Goal: Information Seeking & Learning: Check status

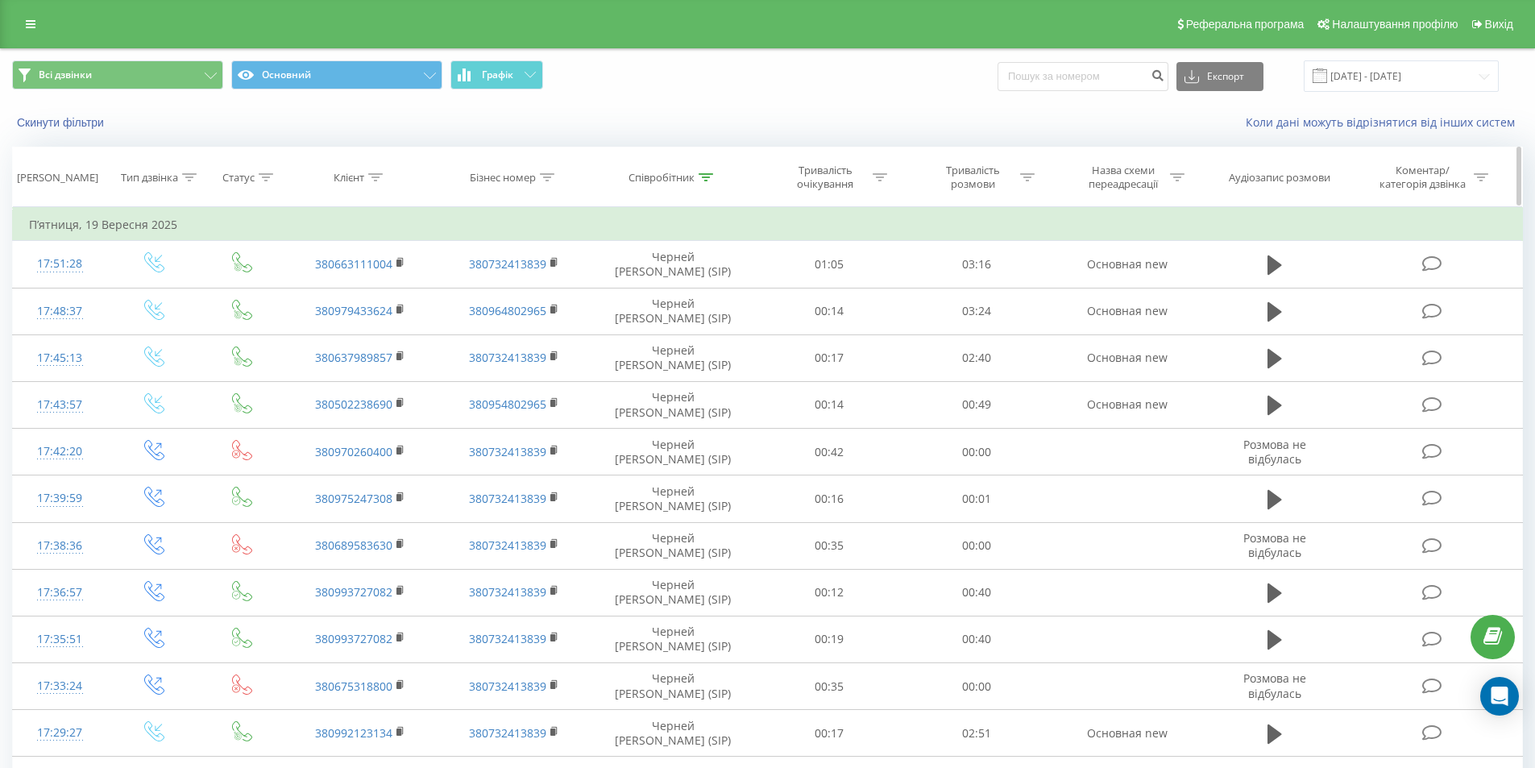
click at [376, 177] on icon at bounding box center [375, 177] width 15 height 8
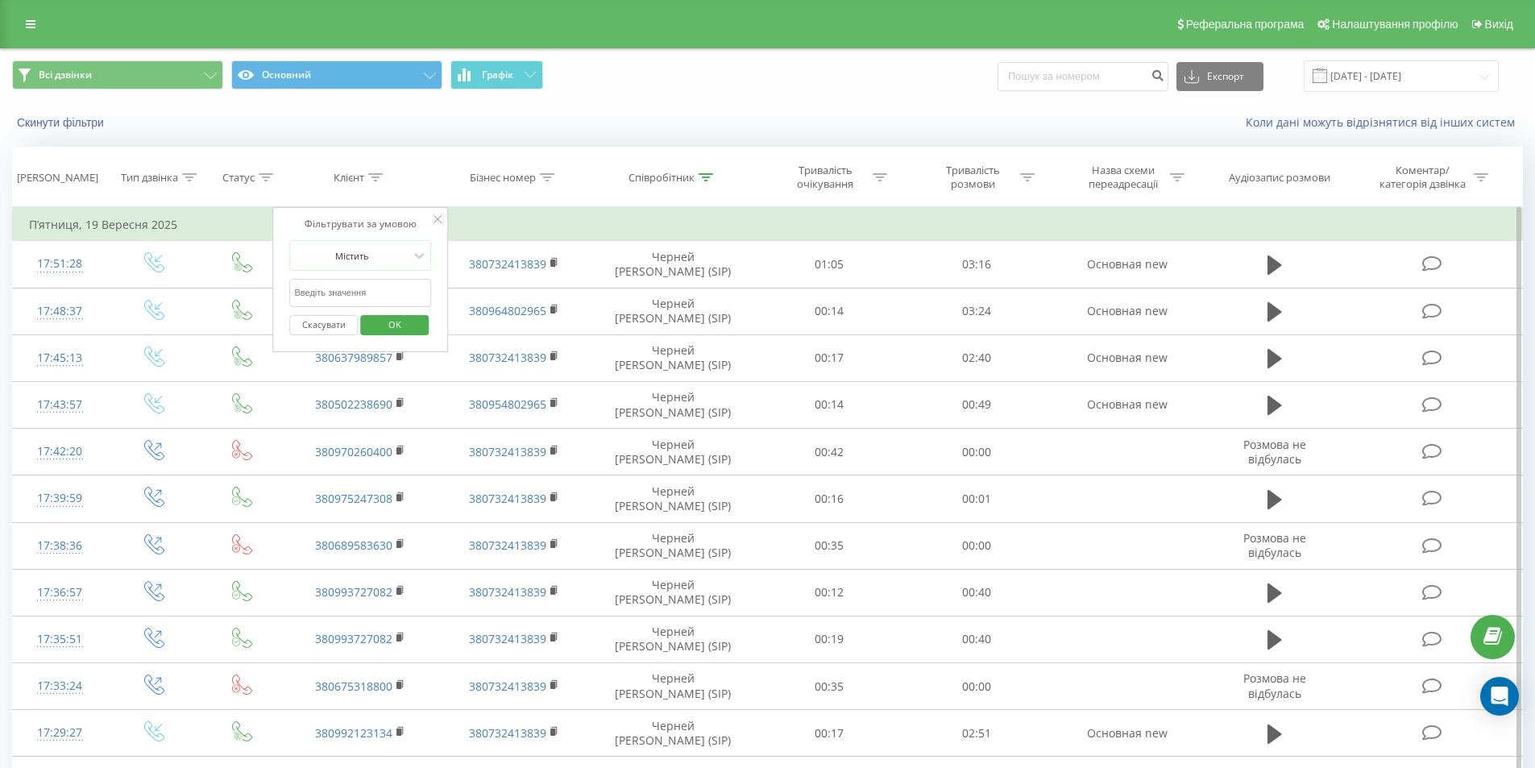
click at [367, 290] on input "text" at bounding box center [361, 293] width 142 height 28
paste input "380675186612"
type input "380675186612"
click at [383, 321] on span "OK" at bounding box center [394, 324] width 45 height 25
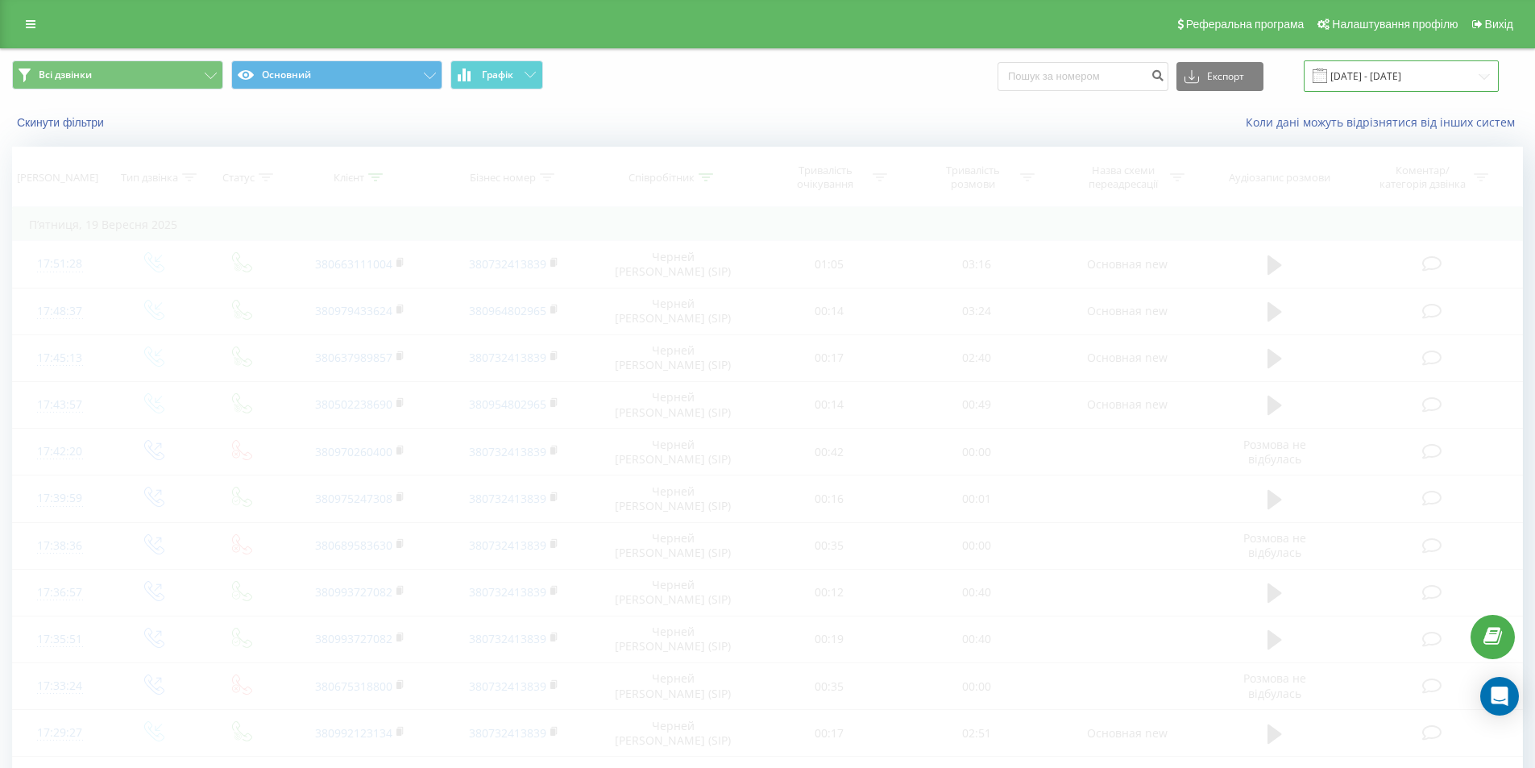
click at [1480, 77] on input "[DATE] - [DATE]" at bounding box center [1401, 75] width 195 height 31
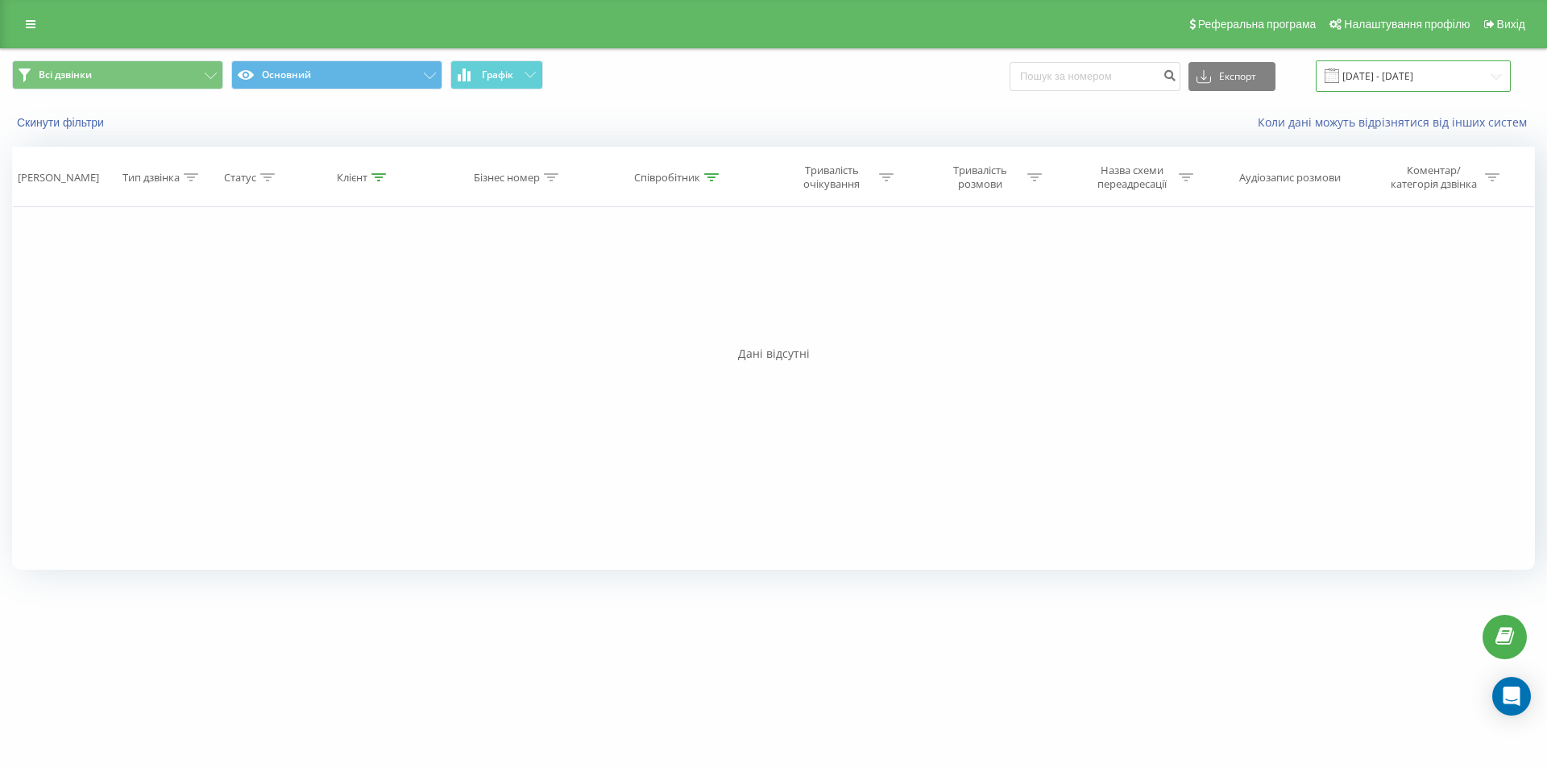
click at [1480, 77] on input "[DATE] - [DATE]" at bounding box center [1413, 75] width 195 height 31
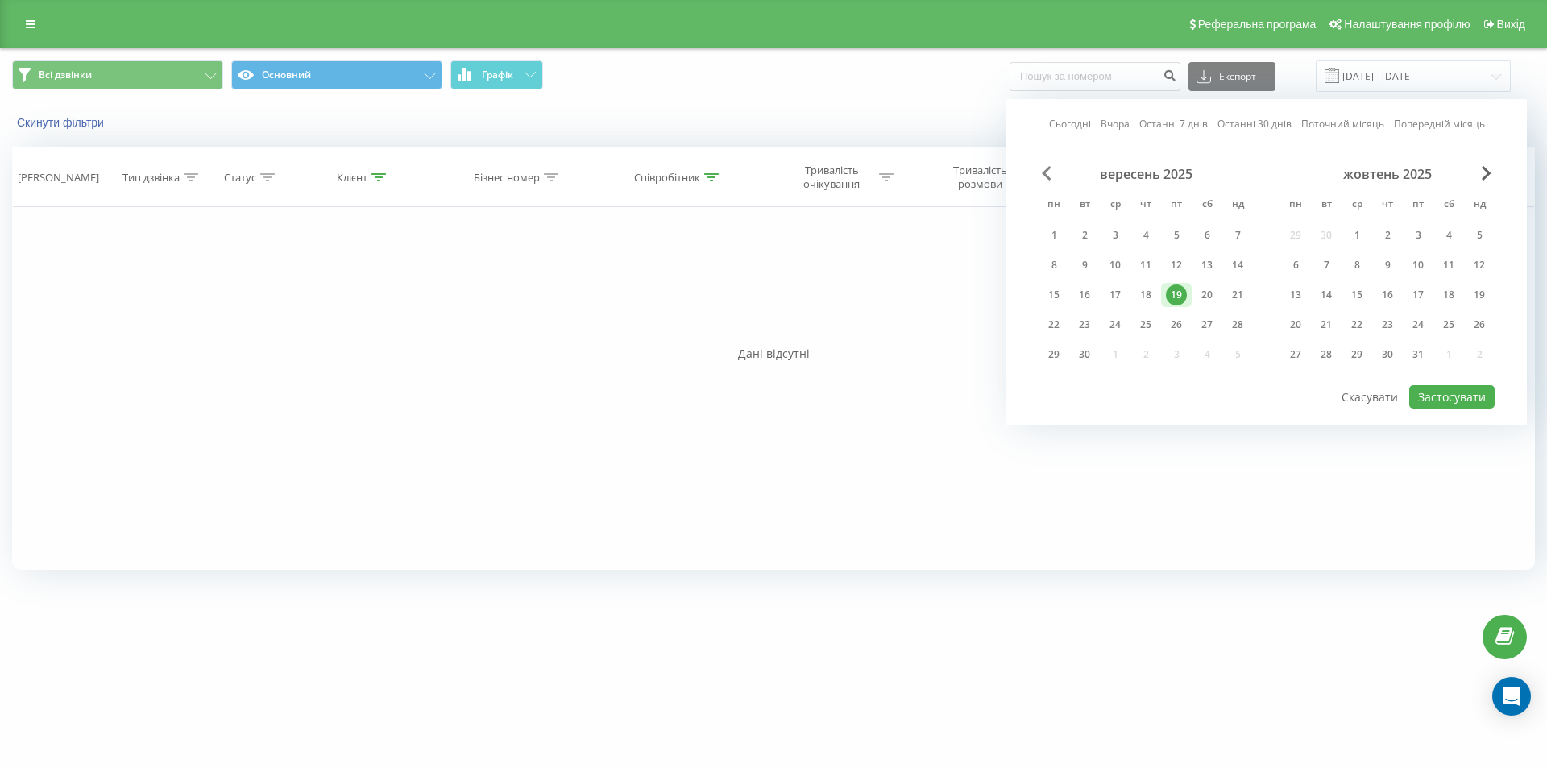
click at [1046, 172] on span "Previous Month" at bounding box center [1047, 173] width 10 height 15
click at [1170, 232] on div "1" at bounding box center [1176, 235] width 21 height 21
click at [1321, 357] on div "30" at bounding box center [1326, 354] width 21 height 21
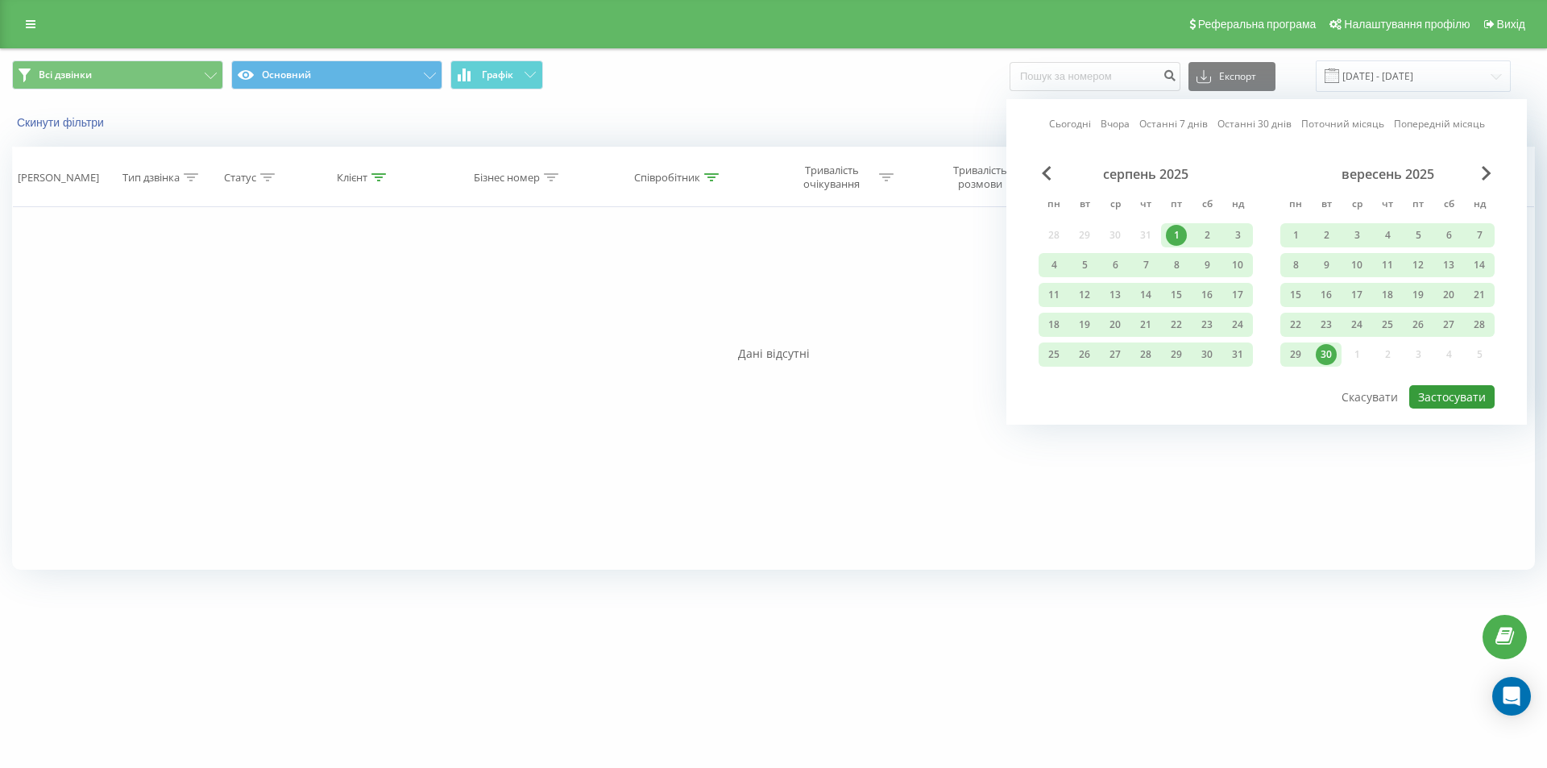
click at [1434, 402] on button "Застосувати" at bounding box center [1451, 396] width 85 height 23
type input "[DATE] - [DATE]"
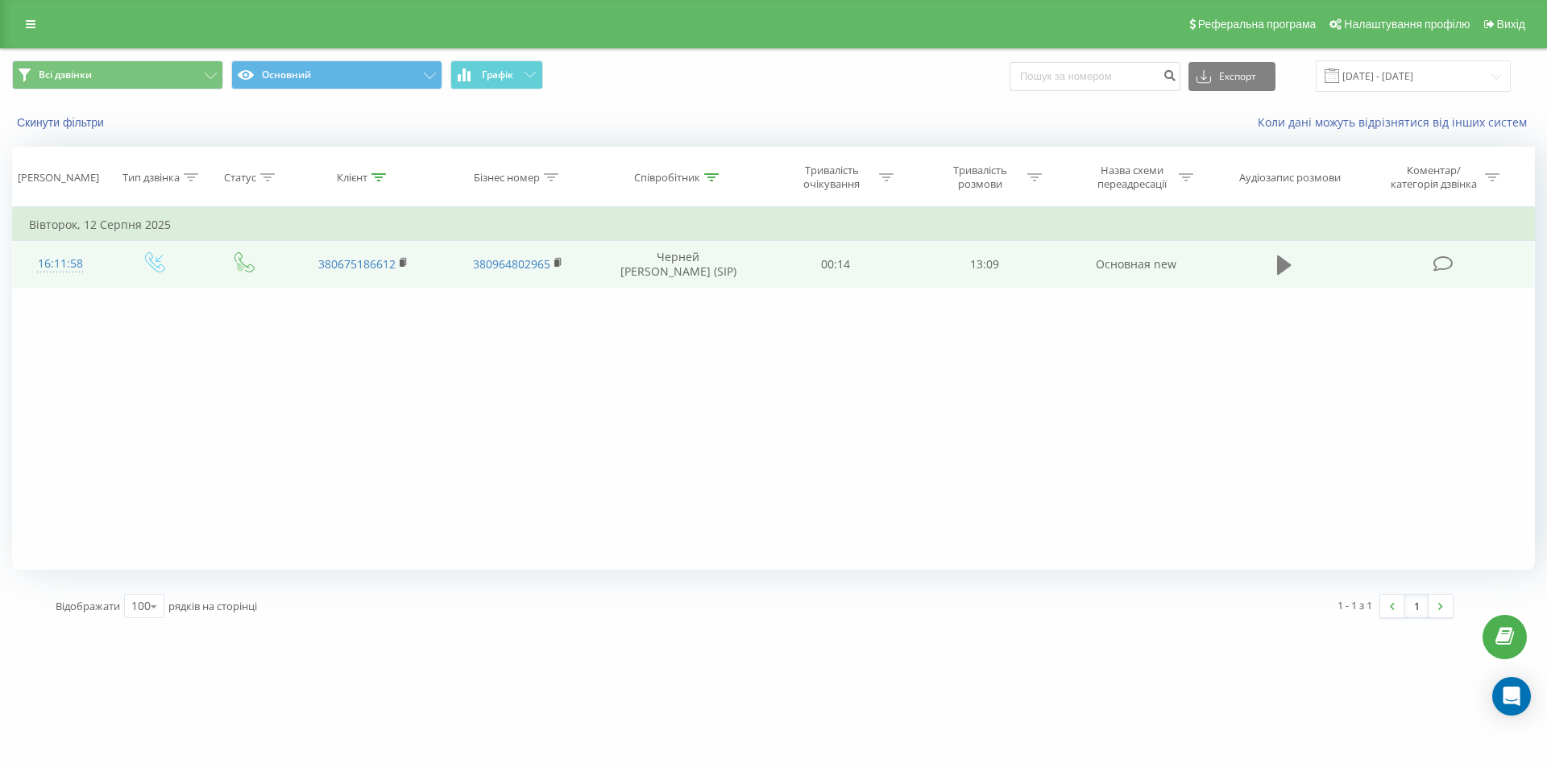
click at [1284, 268] on icon at bounding box center [1284, 264] width 15 height 19
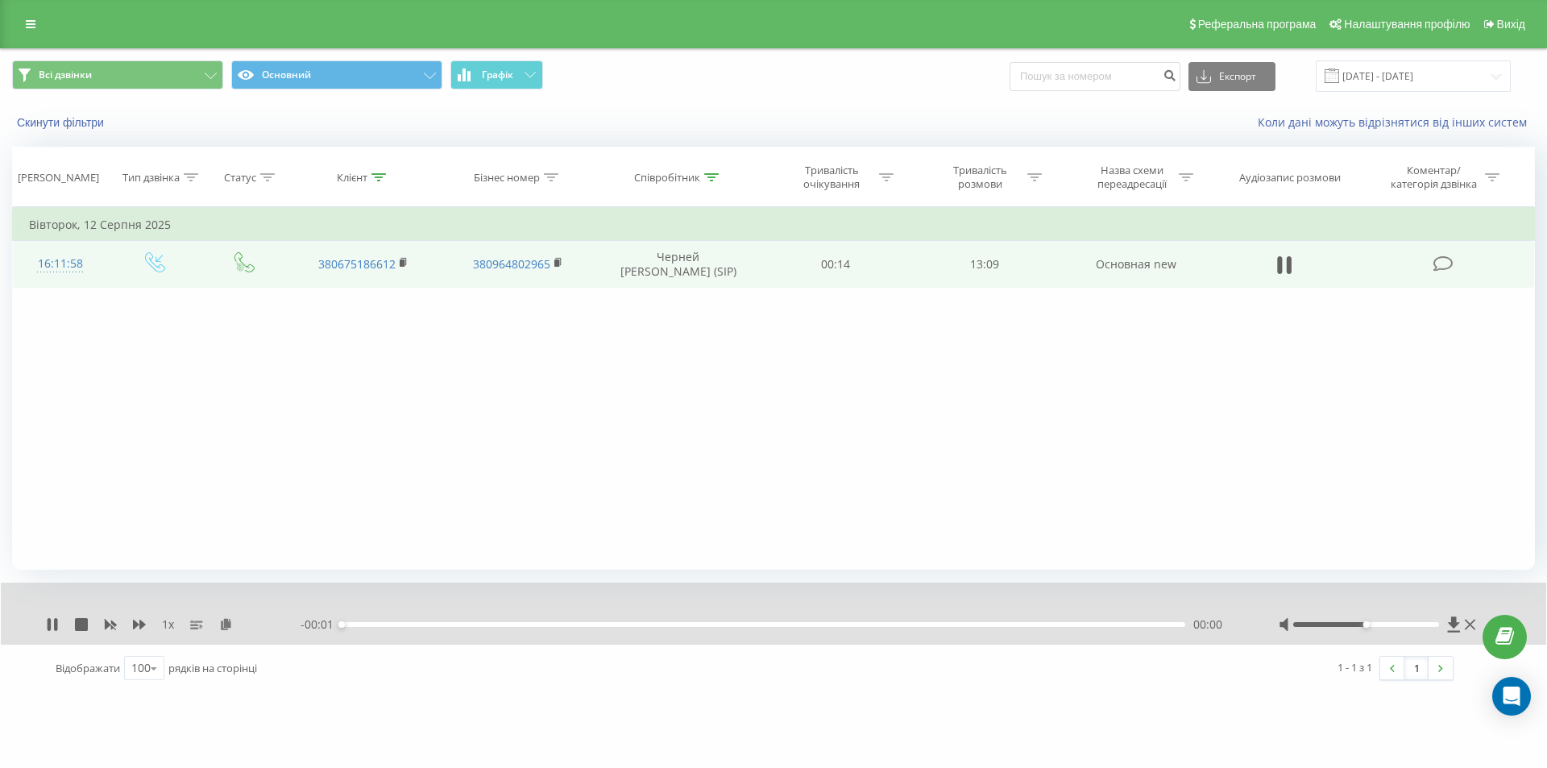
click at [1404, 626] on div at bounding box center [1366, 624] width 147 height 5
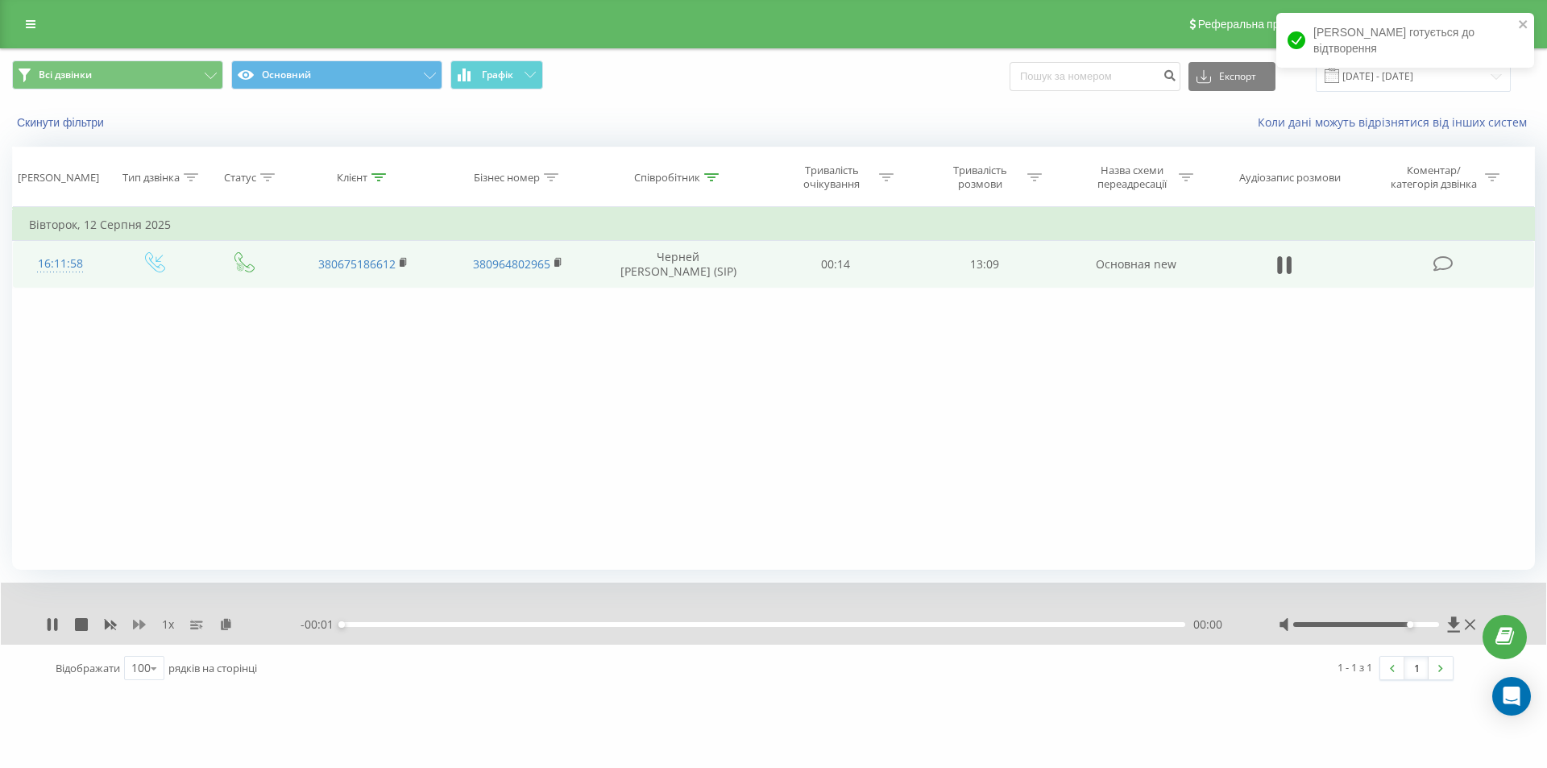
click at [140, 625] on icon at bounding box center [139, 625] width 13 height 10
click at [400, 265] on rect at bounding box center [402, 262] width 5 height 7
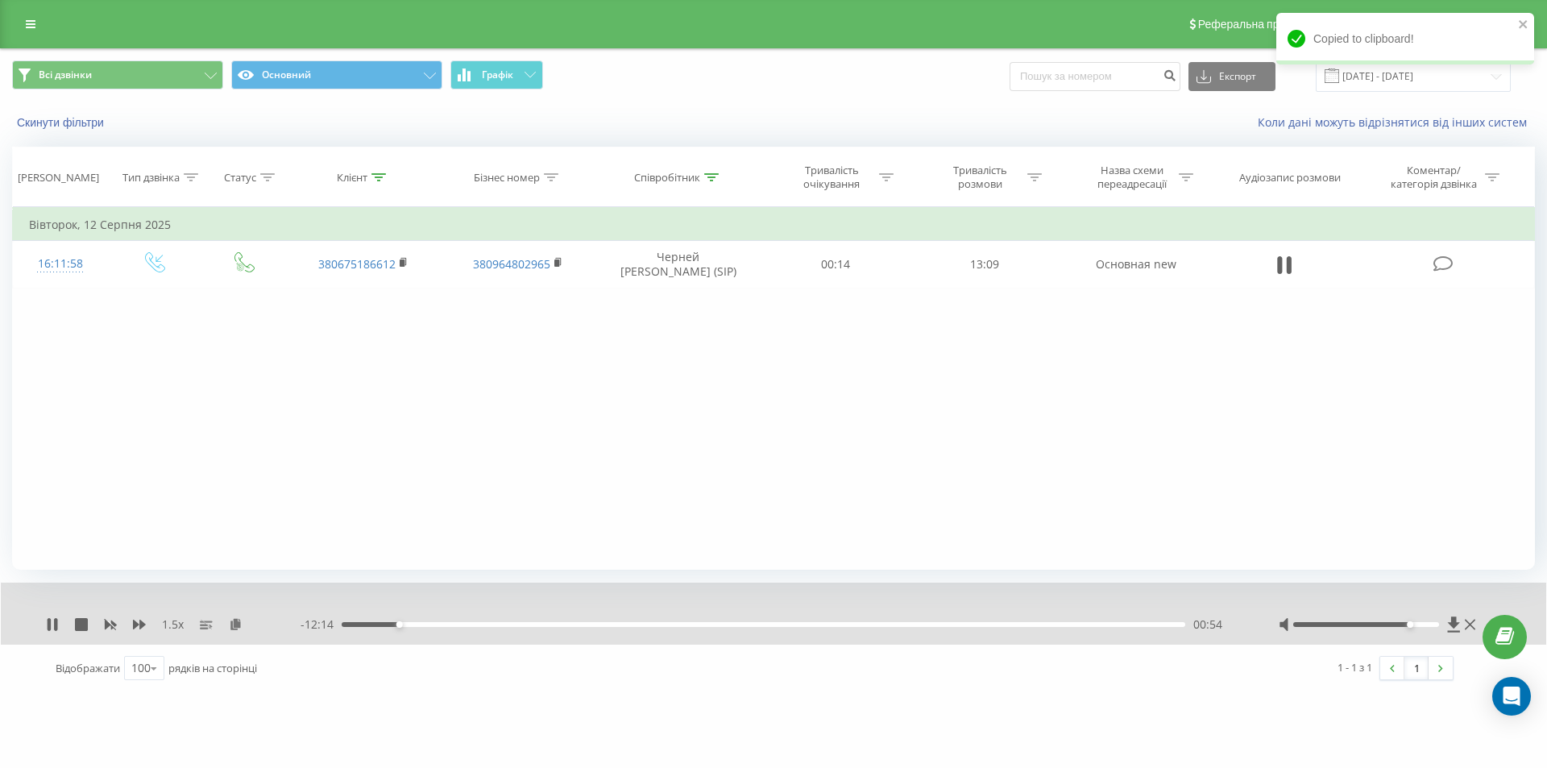
click at [456, 622] on div "00:54" at bounding box center [764, 624] width 844 height 5
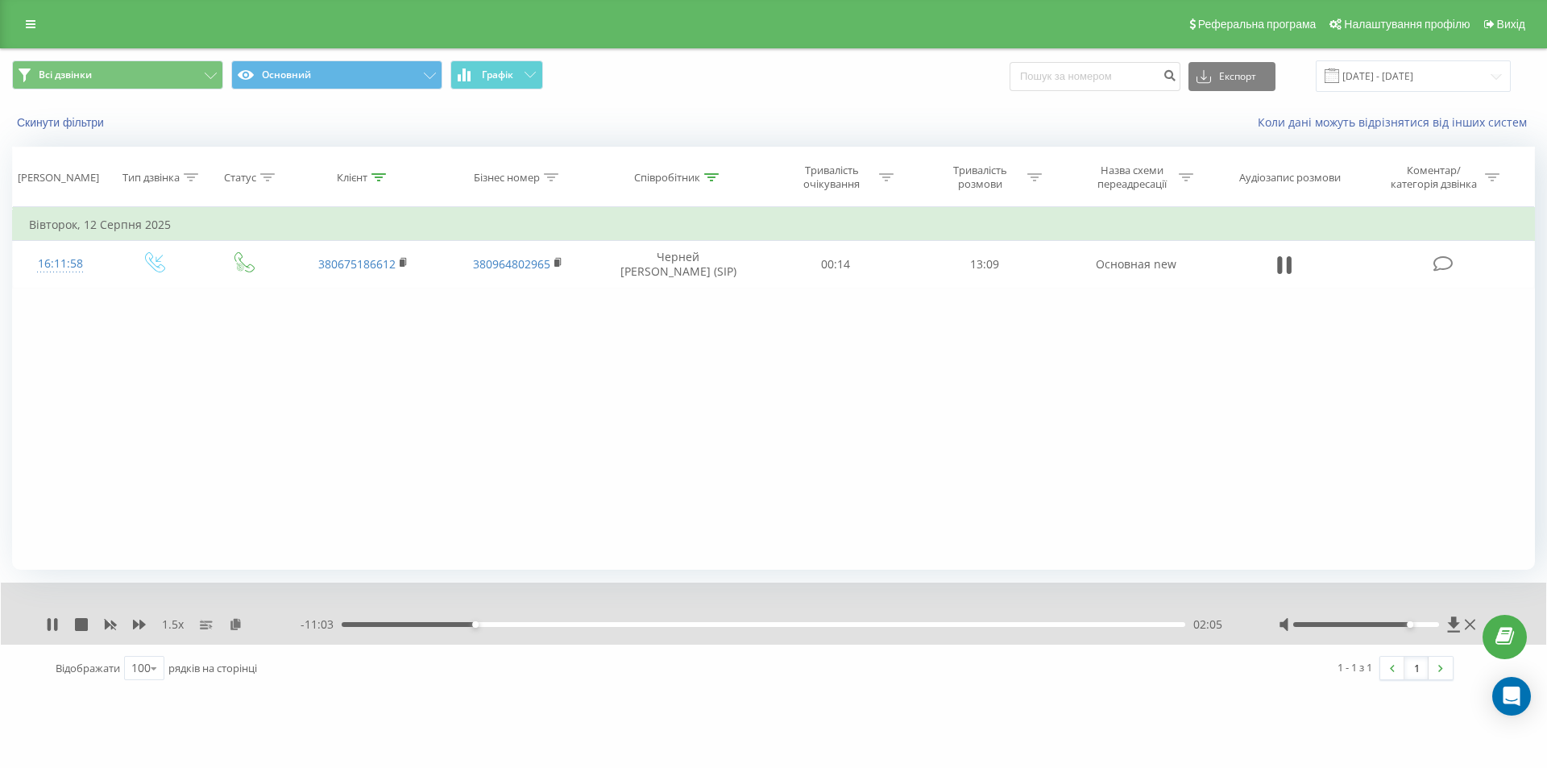
click at [500, 624] on div "02:05" at bounding box center [764, 624] width 844 height 5
click at [536, 623] on div "03:02" at bounding box center [764, 624] width 844 height 5
click at [1055, 629] on div "- 13:08 00:00 00:00" at bounding box center [770, 624] width 938 height 16
click at [1114, 628] on div "- 10:05 03:03 03:03" at bounding box center [770, 624] width 938 height 16
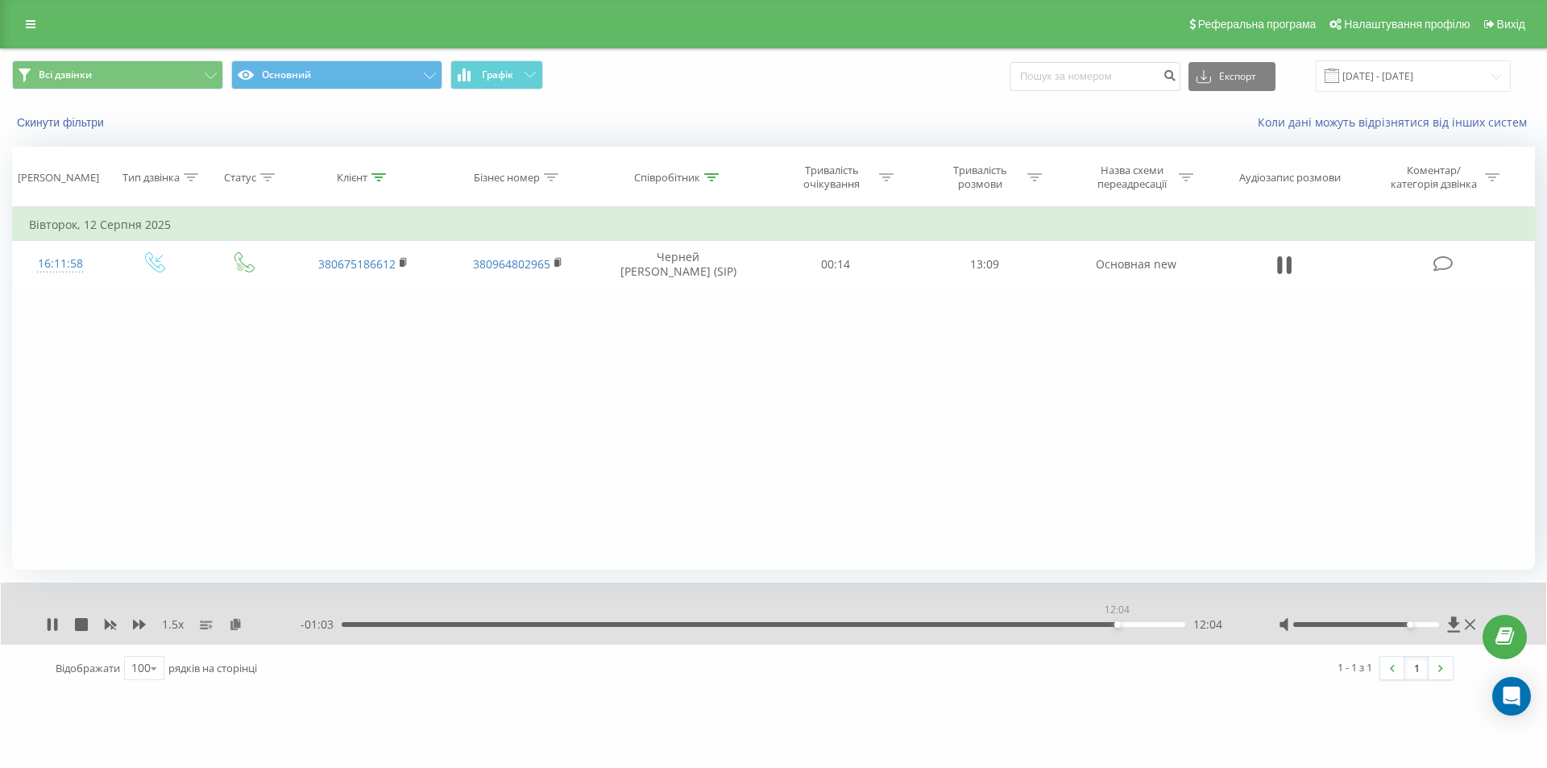
click at [1117, 627] on div "12:04" at bounding box center [764, 624] width 844 height 5
click at [970, 624] on div "13:02" at bounding box center [764, 624] width 844 height 5
click at [935, 623] on div "09:50" at bounding box center [764, 624] width 844 height 5
click at [900, 620] on div "- 03:51 09:17 09:17" at bounding box center [770, 624] width 938 height 16
click at [141, 625] on icon at bounding box center [139, 625] width 13 height 10
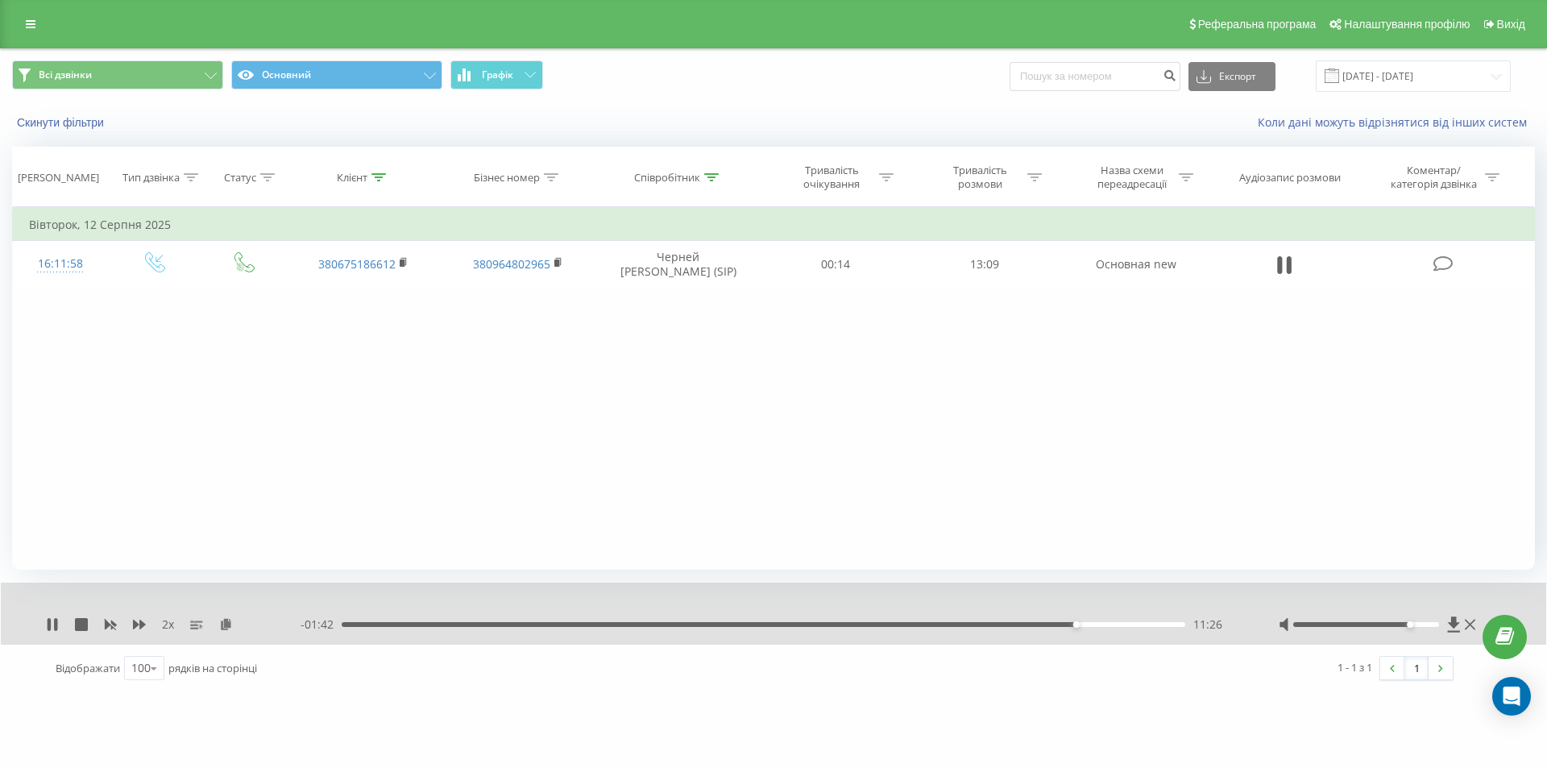
click at [499, 628] on div "- 01:42 11:26 11:26" at bounding box center [770, 624] width 938 height 16
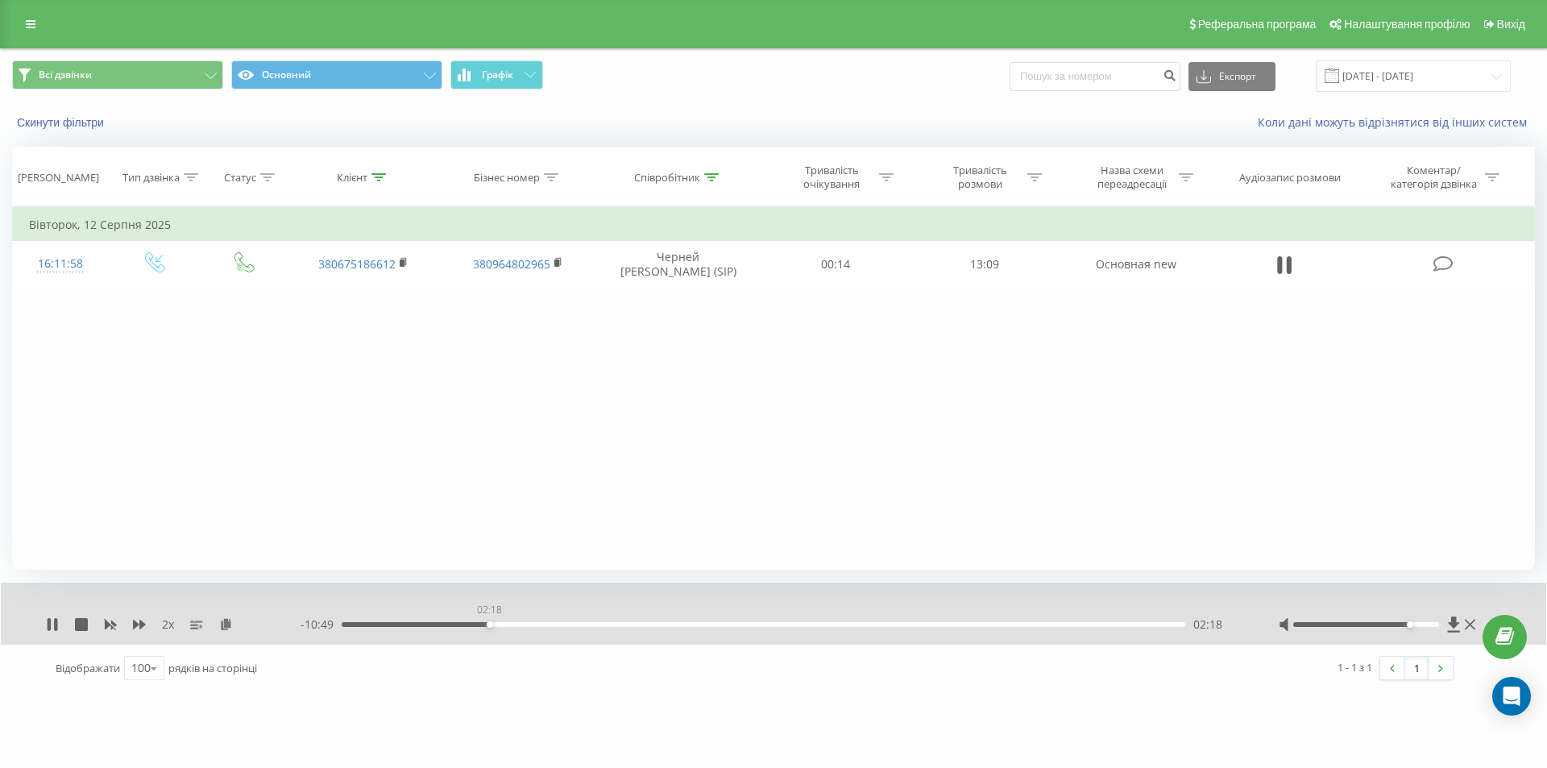
click at [489, 626] on div "02:18" at bounding box center [764, 624] width 844 height 5
click at [519, 626] on div "02:23" at bounding box center [764, 624] width 844 height 5
click at [62, 623] on div "2 x" at bounding box center [173, 624] width 255 height 16
click at [60, 623] on div "2 x" at bounding box center [173, 624] width 255 height 16
click at [53, 624] on icon at bounding box center [52, 624] width 13 height 13
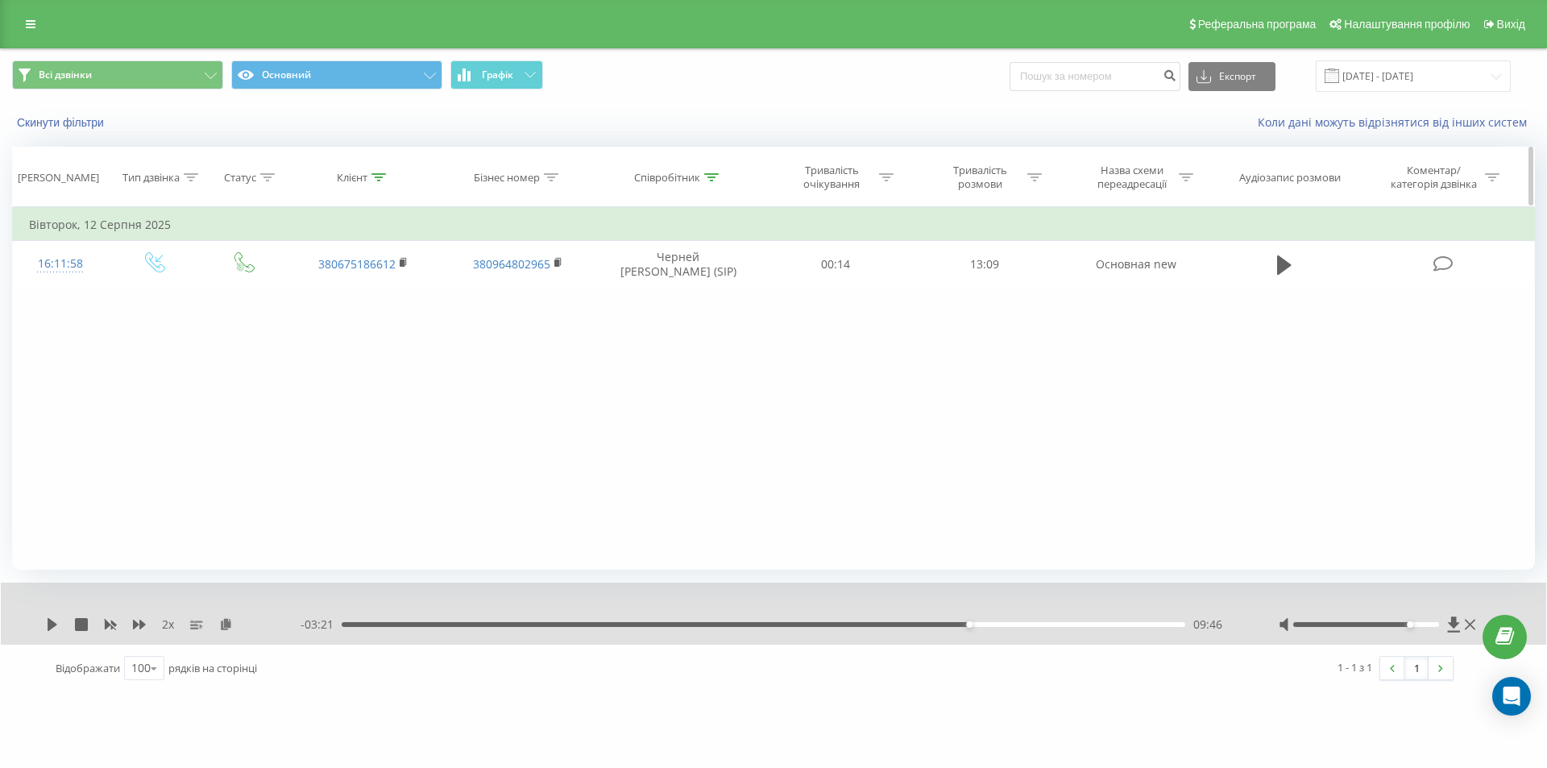
click at [712, 178] on icon at bounding box center [711, 177] width 15 height 8
click at [664, 284] on input "черней" at bounding box center [679, 293] width 142 height 28
click at [687, 327] on button "OK" at bounding box center [712, 325] width 68 height 20
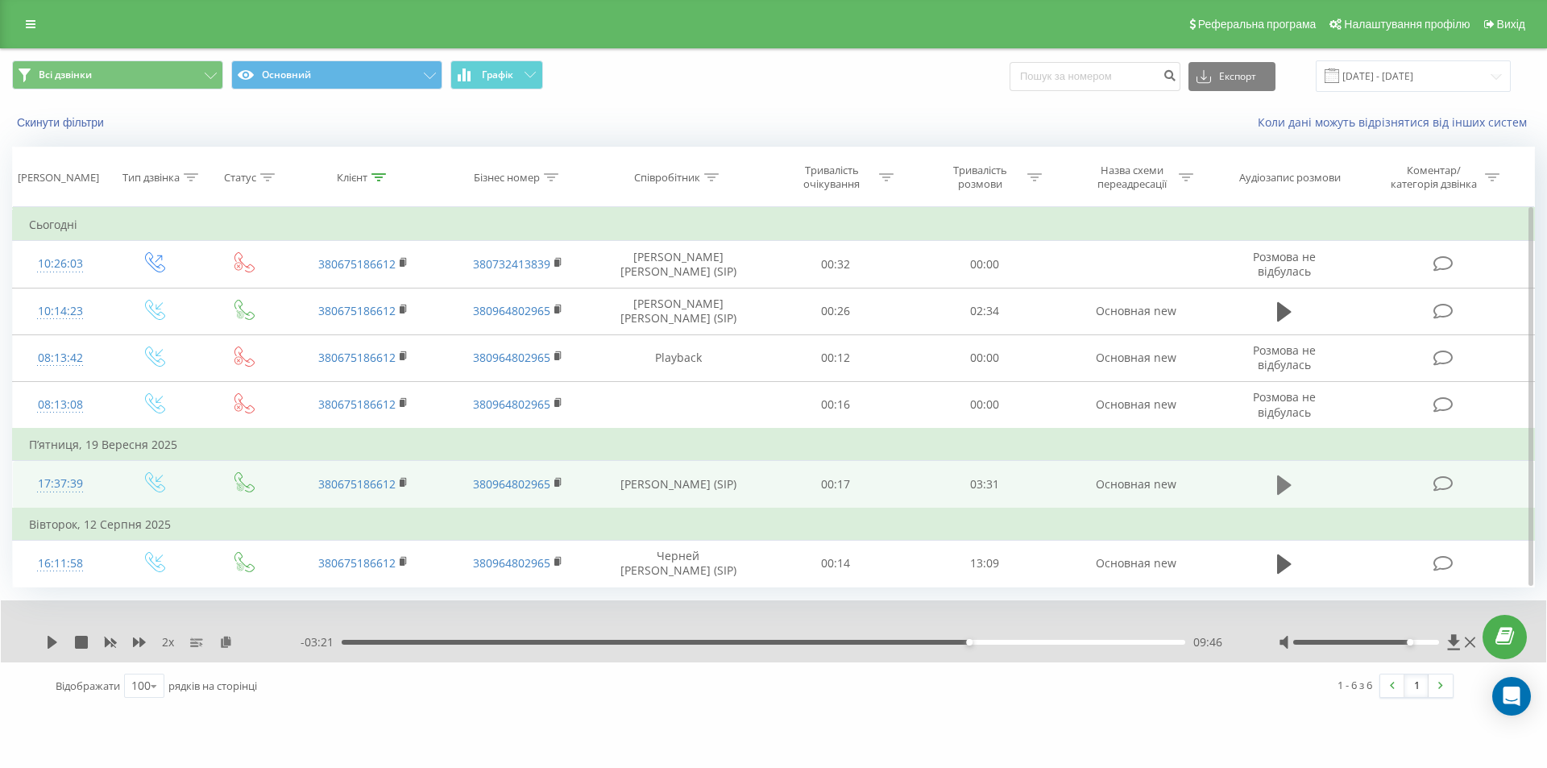
click at [1285, 486] on icon at bounding box center [1284, 484] width 15 height 19
click at [1284, 488] on icon at bounding box center [1284, 485] width 15 height 23
click at [48, 643] on icon at bounding box center [53, 642] width 10 height 13
click at [50, 645] on icon at bounding box center [49, 642] width 3 height 13
click at [372, 176] on icon at bounding box center [378, 177] width 15 height 8
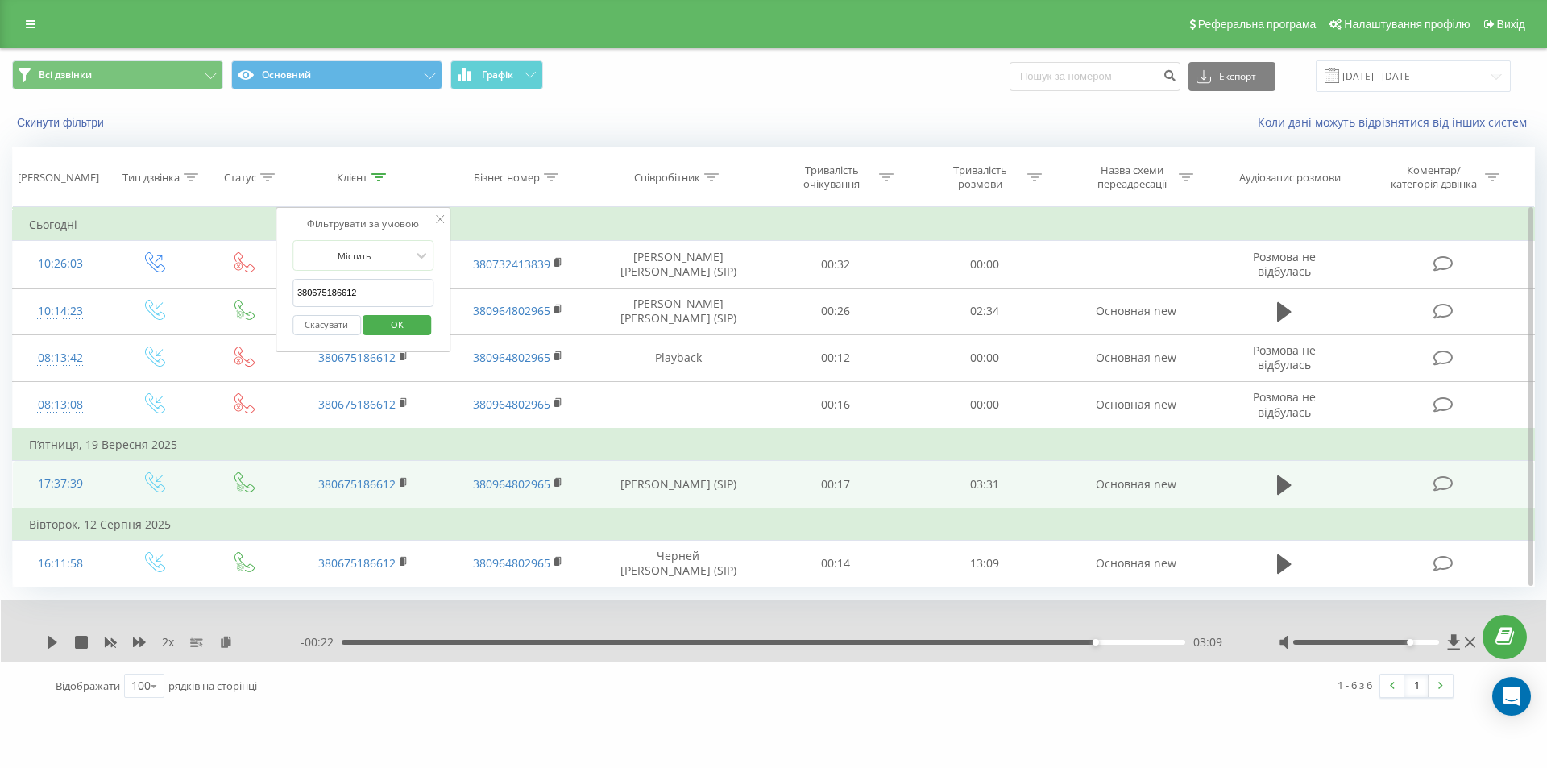
click at [363, 279] on input "380675186612" at bounding box center [363, 293] width 142 height 28
click at [379, 324] on span "OK" at bounding box center [397, 324] width 45 height 25
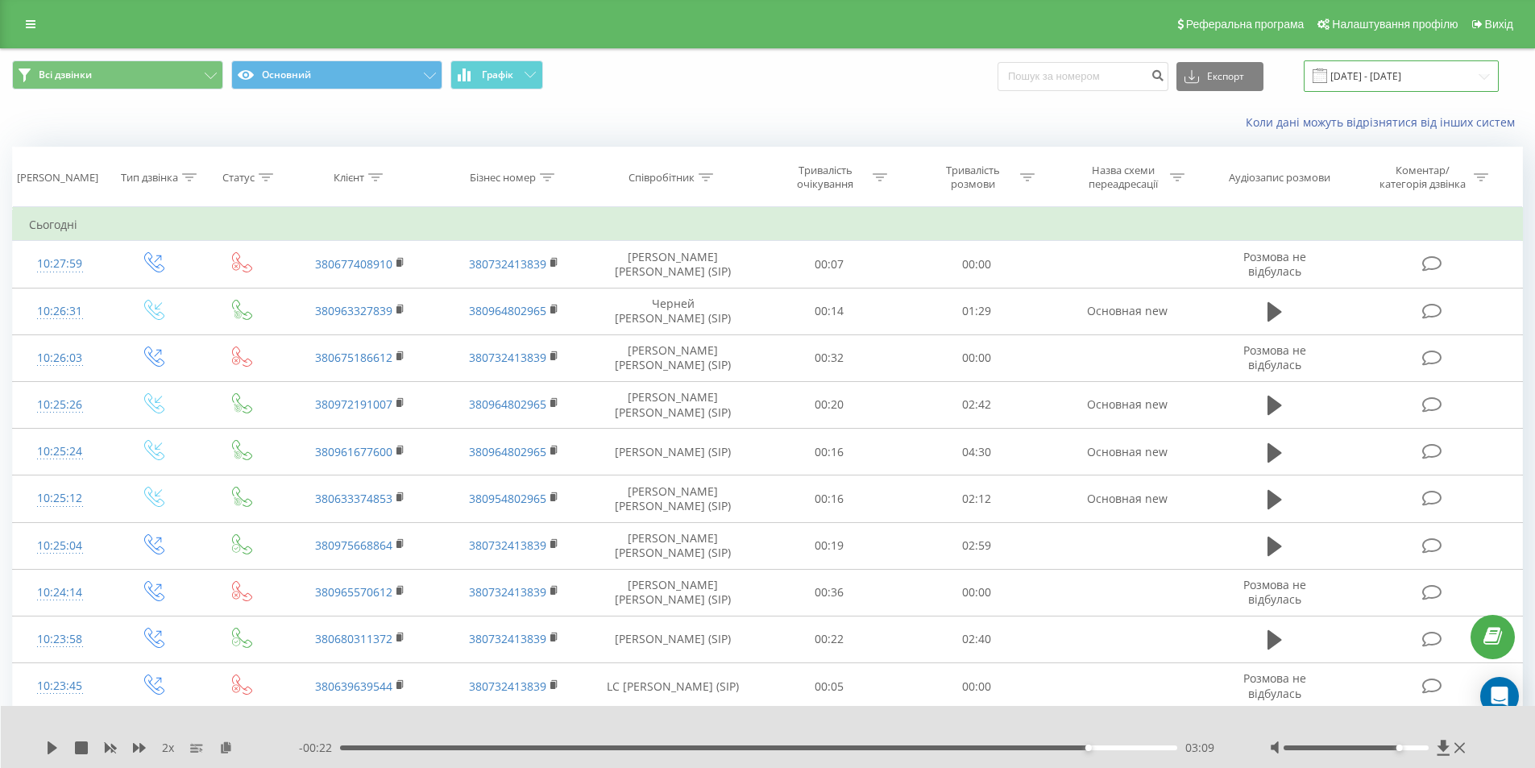
click at [1479, 73] on input "[DATE] - [DATE]" at bounding box center [1401, 75] width 195 height 31
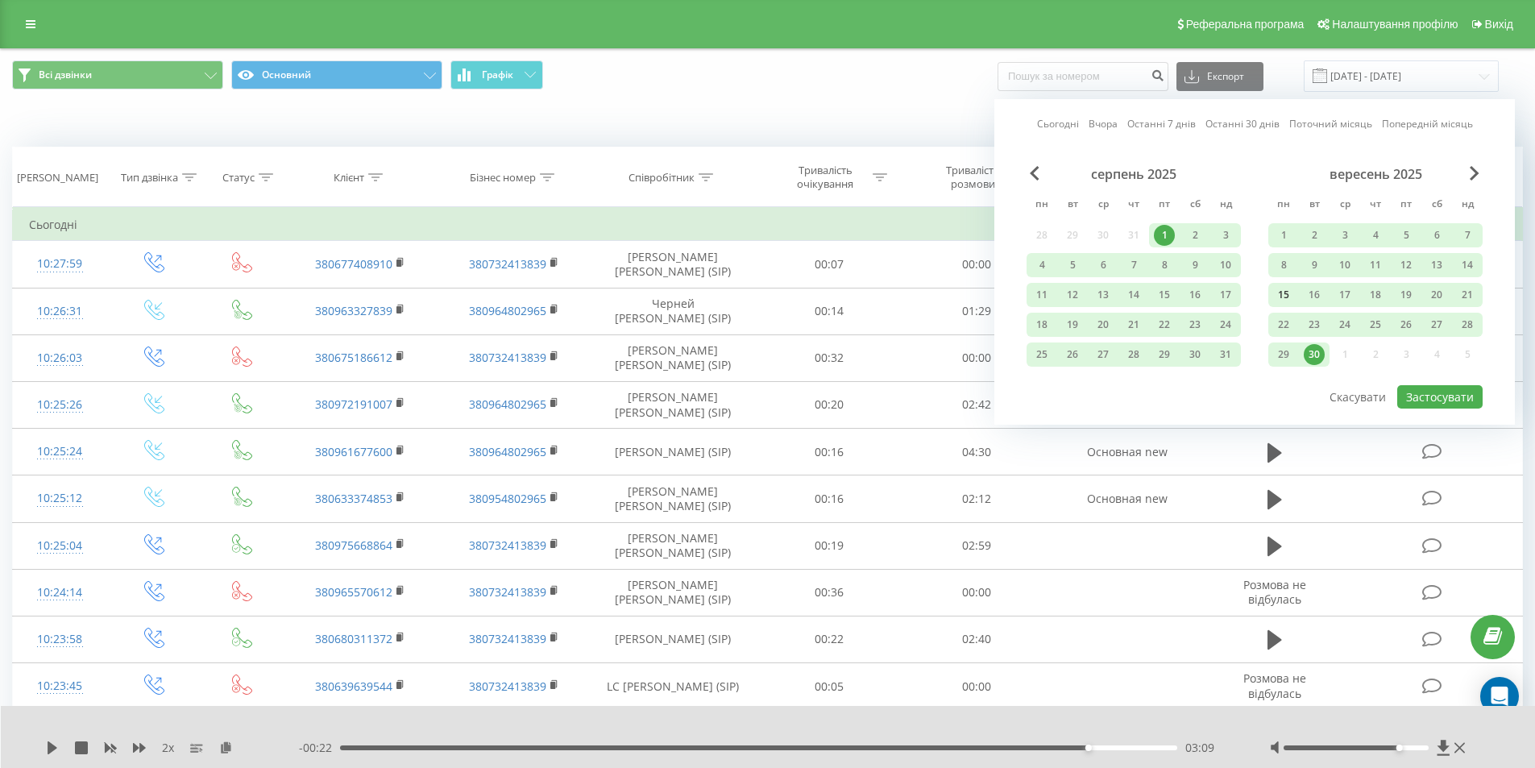
click at [1277, 296] on div "15" at bounding box center [1283, 294] width 21 height 21
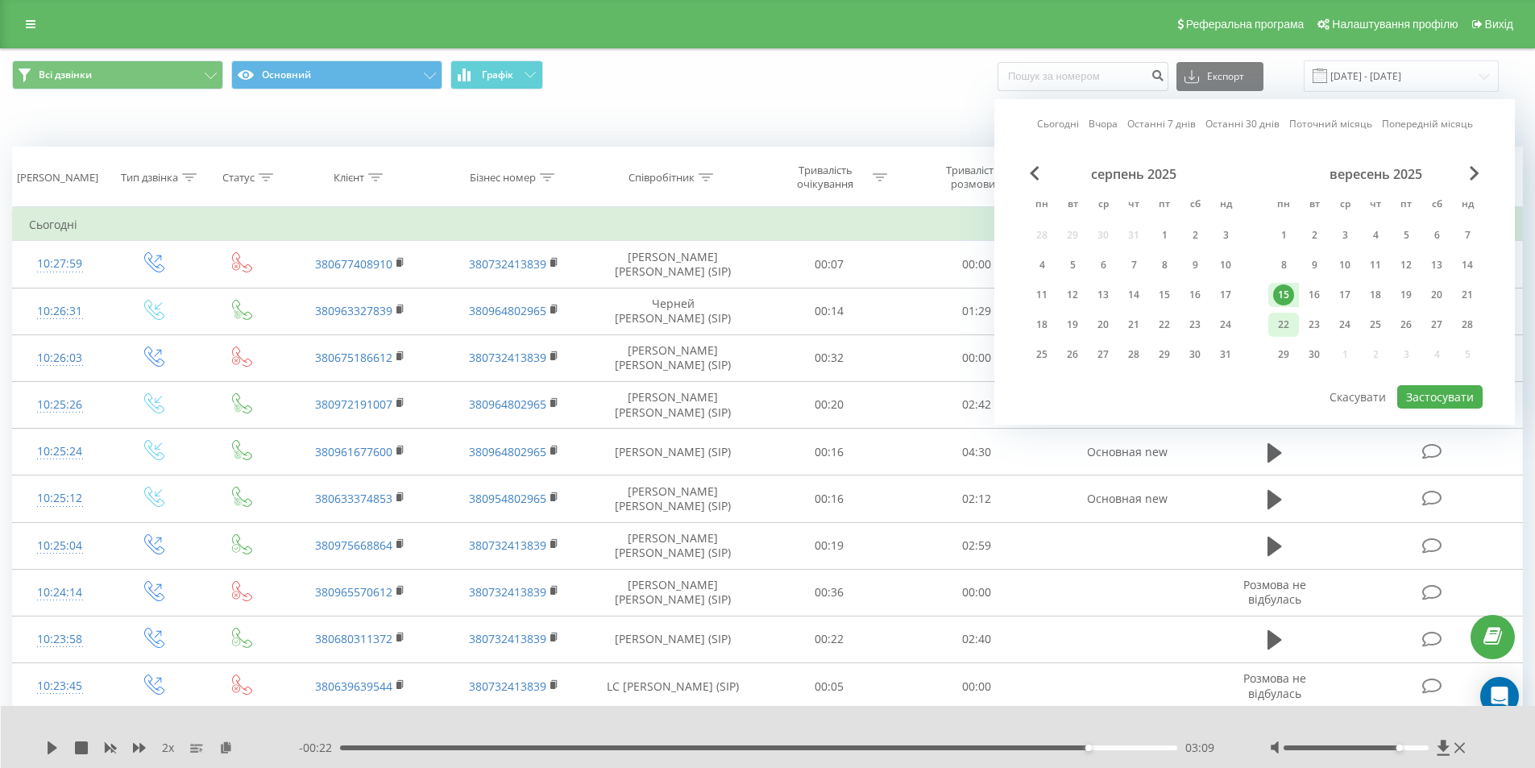
click at [1281, 326] on div "22" at bounding box center [1283, 324] width 21 height 21
click at [1425, 400] on button "Застосувати" at bounding box center [1439, 396] width 85 height 23
type input "[DATE] - [DATE]"
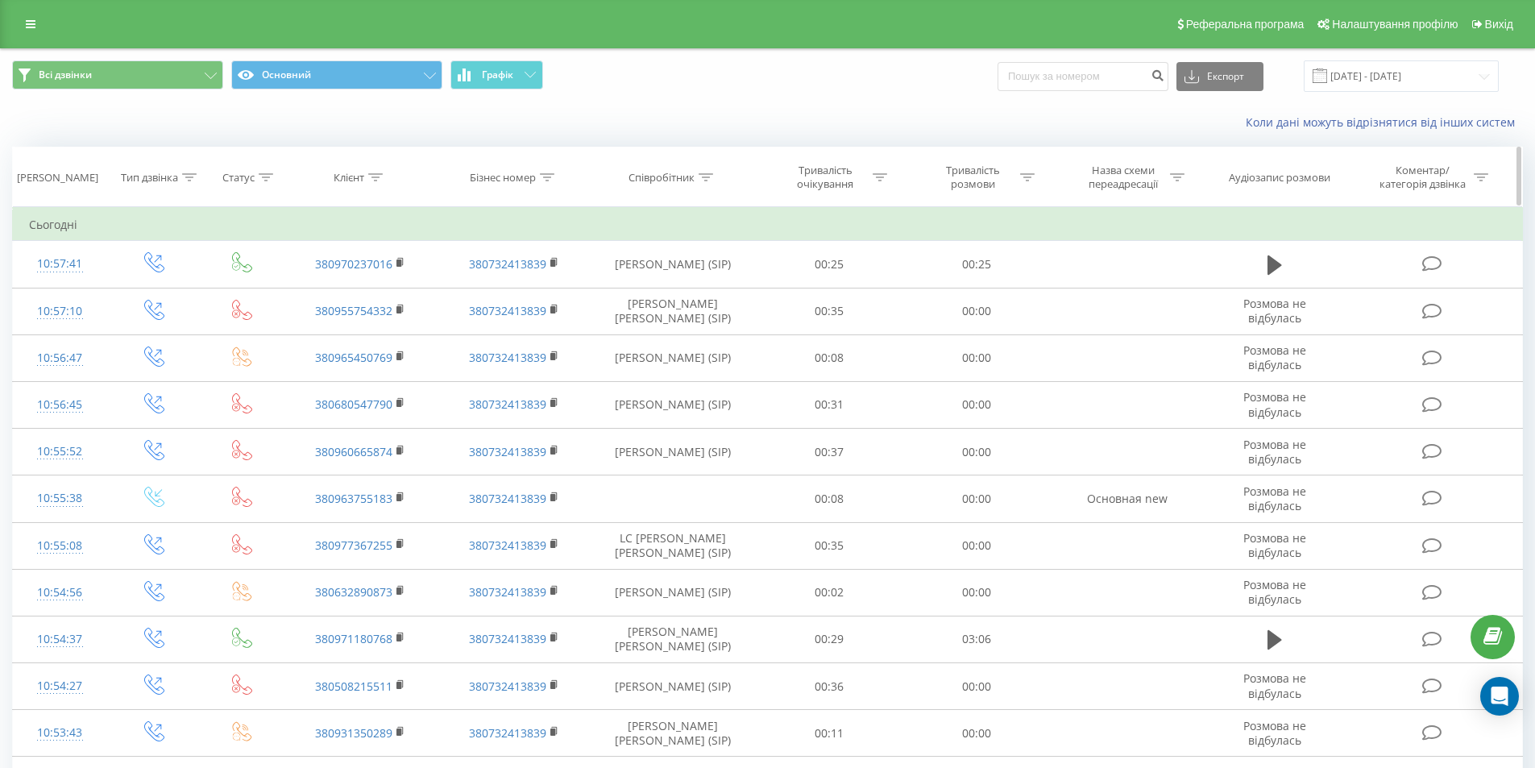
click at [714, 173] on div "Співробітник" at bounding box center [673, 178] width 165 height 14
click at [709, 177] on icon at bounding box center [706, 177] width 15 height 8
click at [703, 180] on icon at bounding box center [706, 177] width 15 height 8
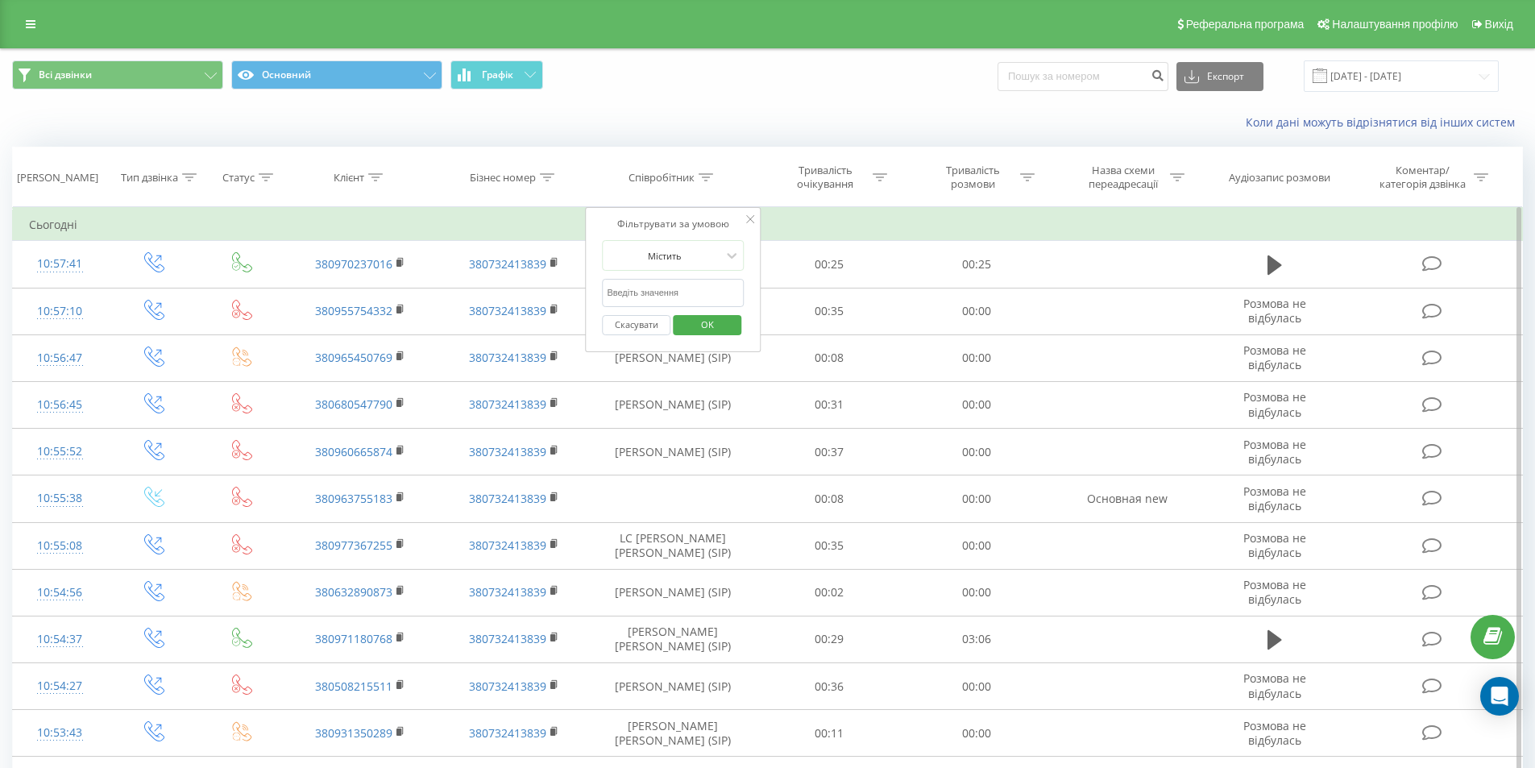
click at [668, 296] on input "text" at bounding box center [673, 293] width 142 height 28
click at [686, 328] on span "OK" at bounding box center [707, 324] width 45 height 25
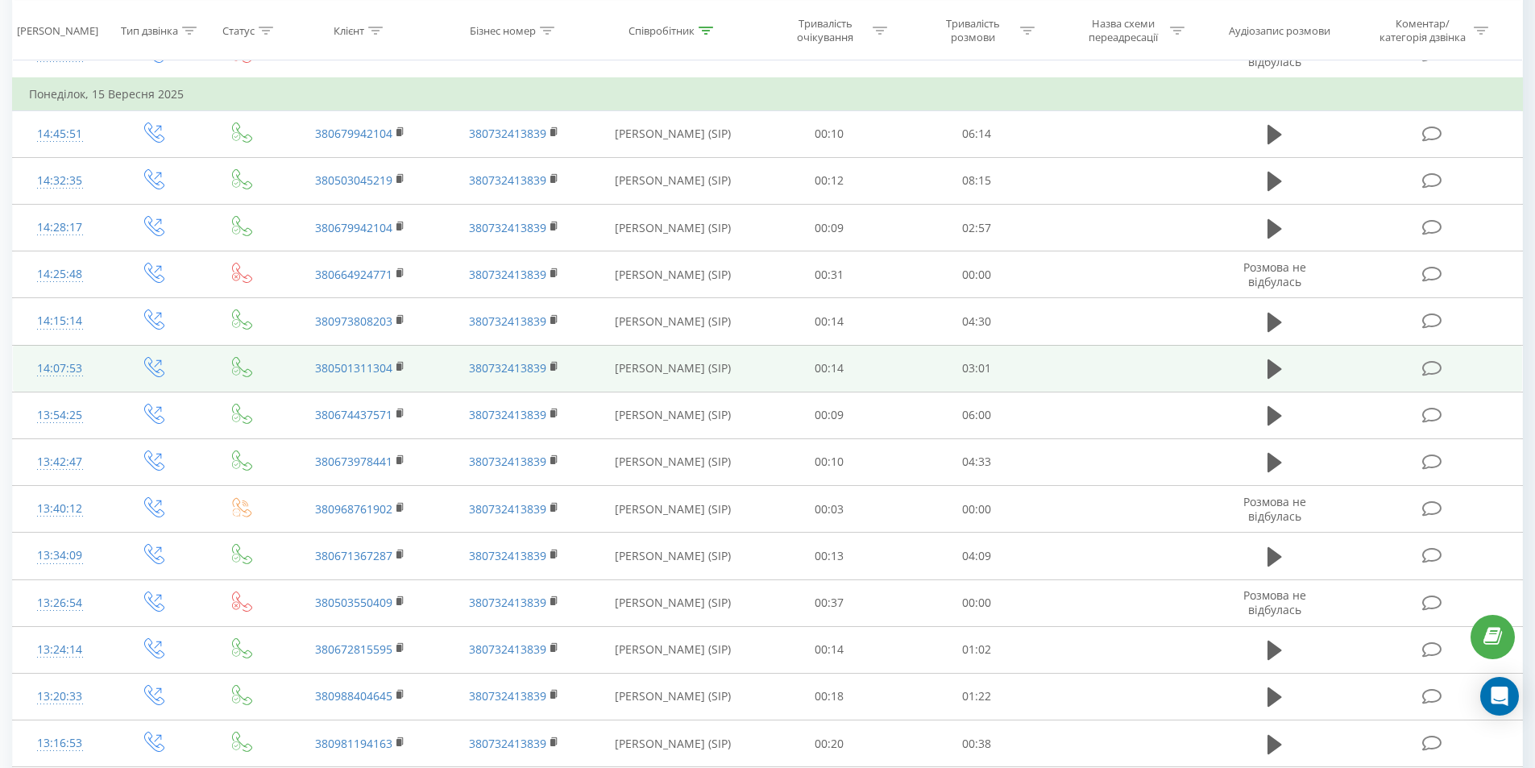
scroll to position [2175, 0]
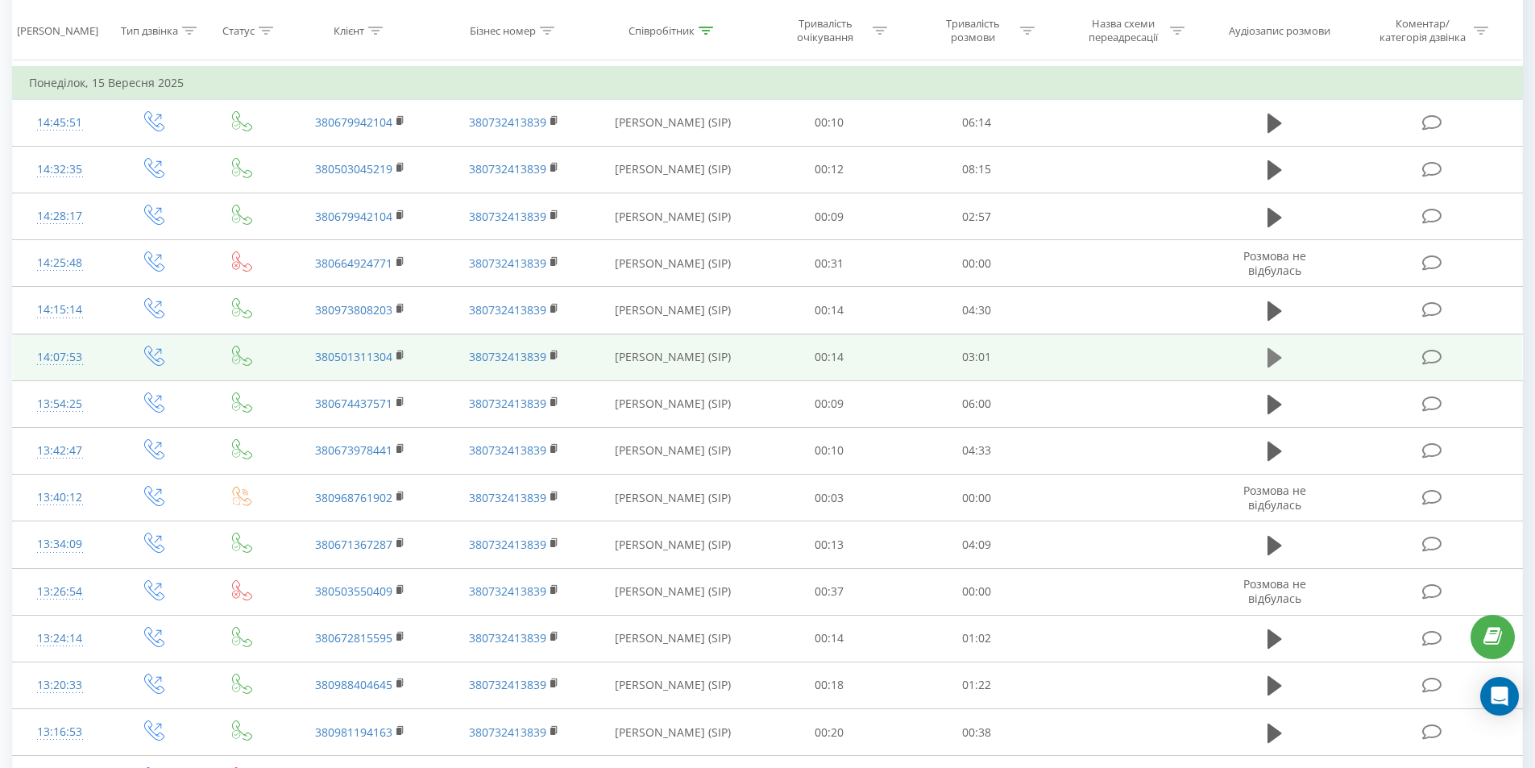
click at [1272, 355] on icon at bounding box center [1274, 357] width 15 height 19
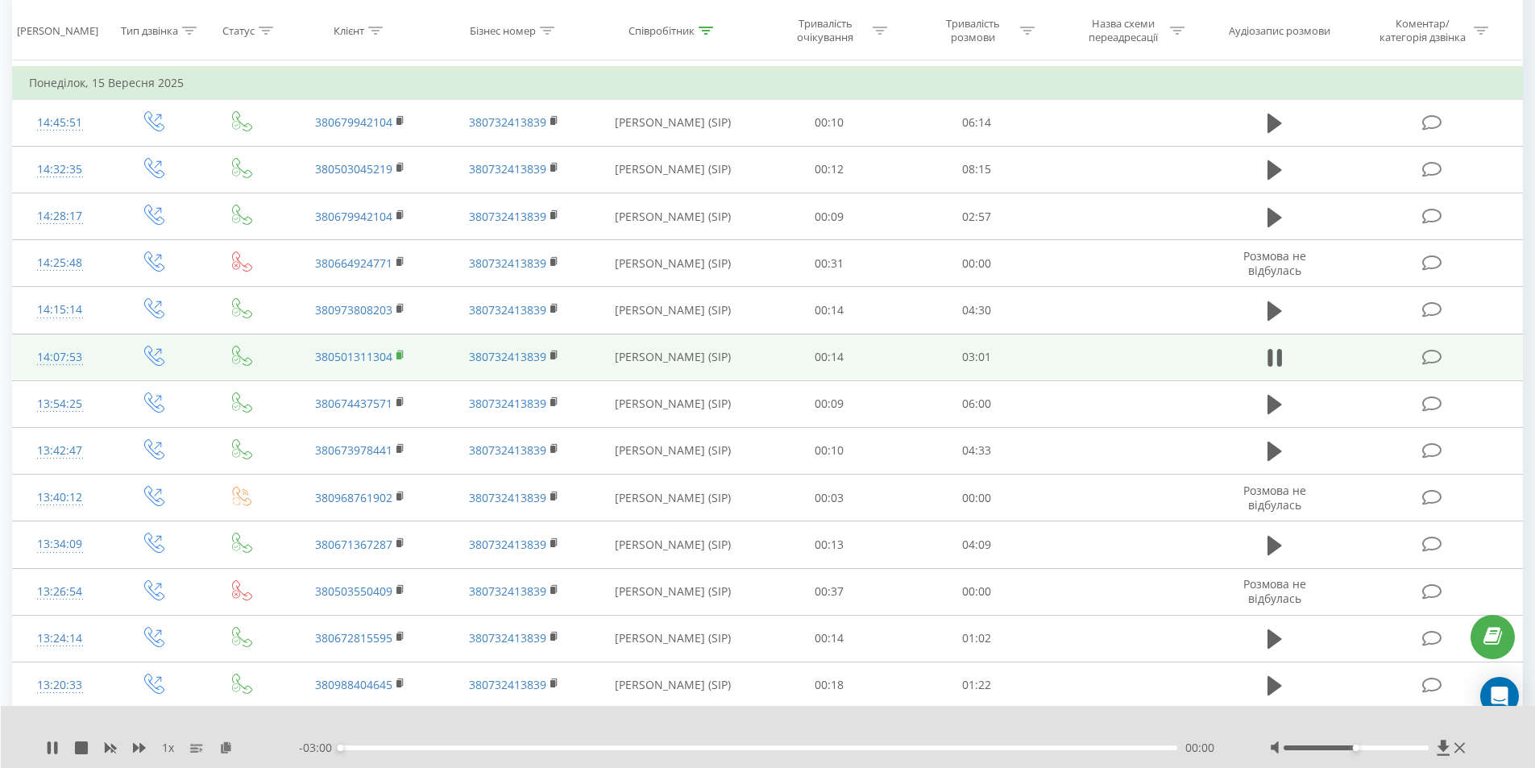
click at [399, 355] on rect at bounding box center [398, 355] width 5 height 7
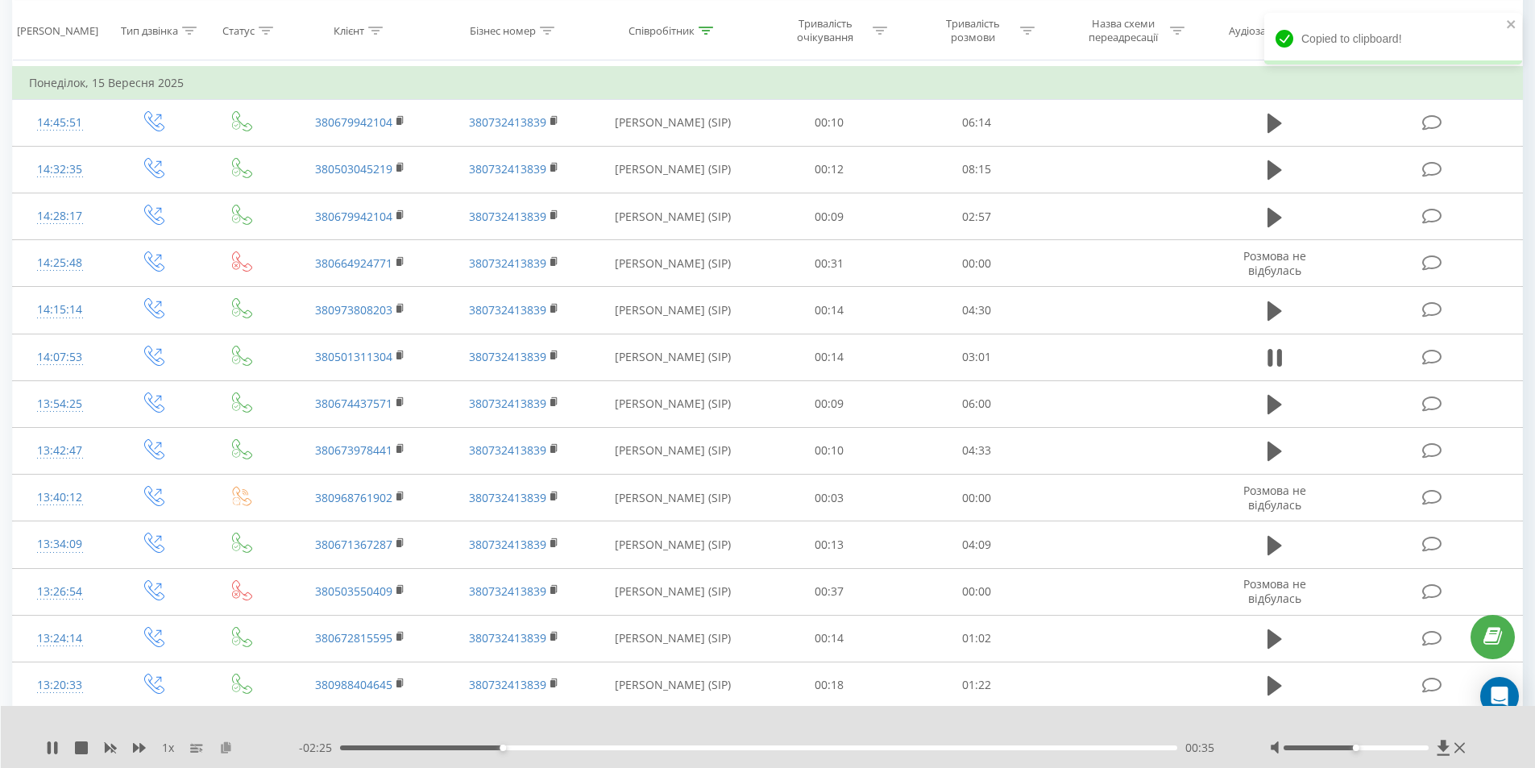
click at [223, 749] on icon at bounding box center [226, 746] width 14 height 11
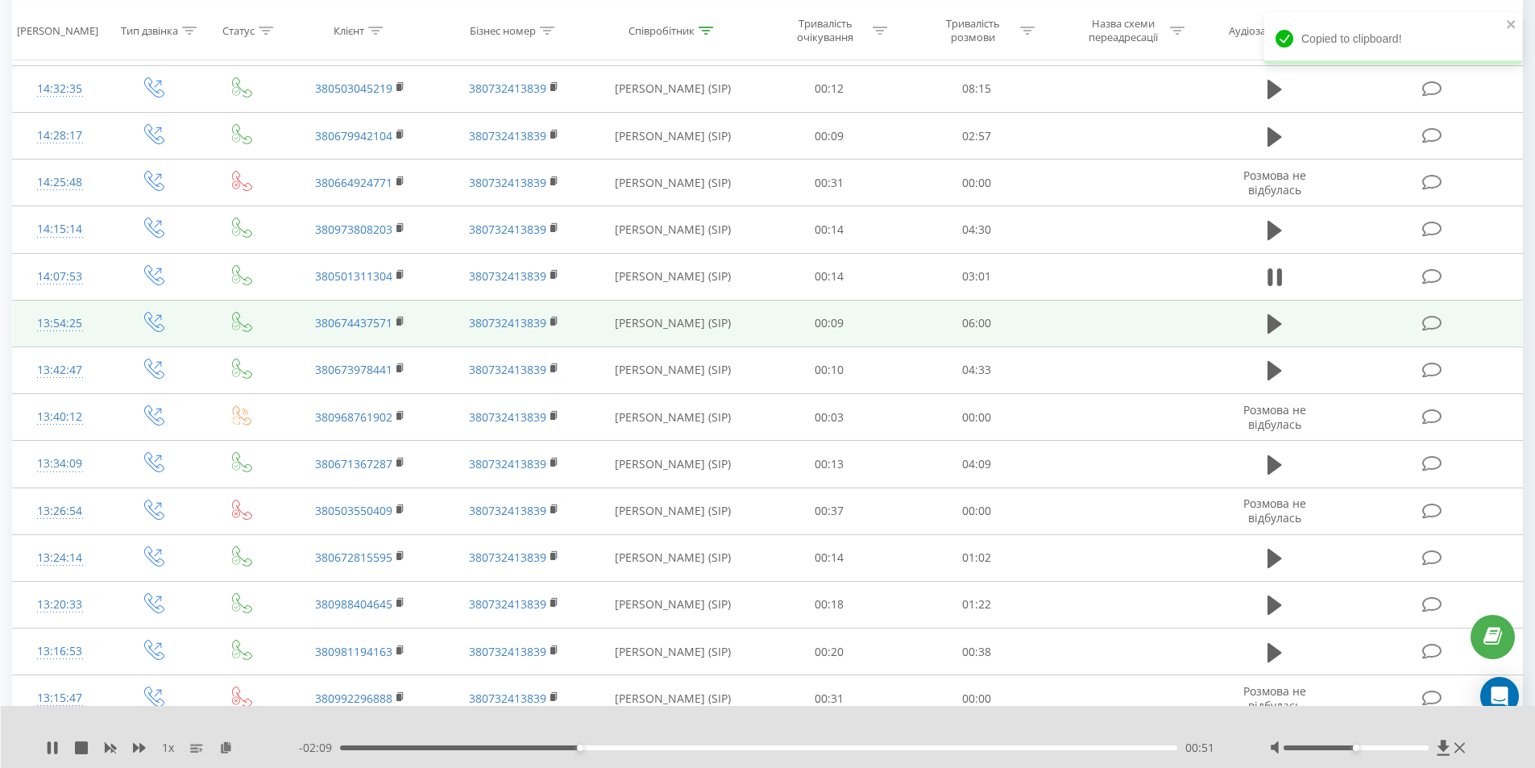
scroll to position [2095, 0]
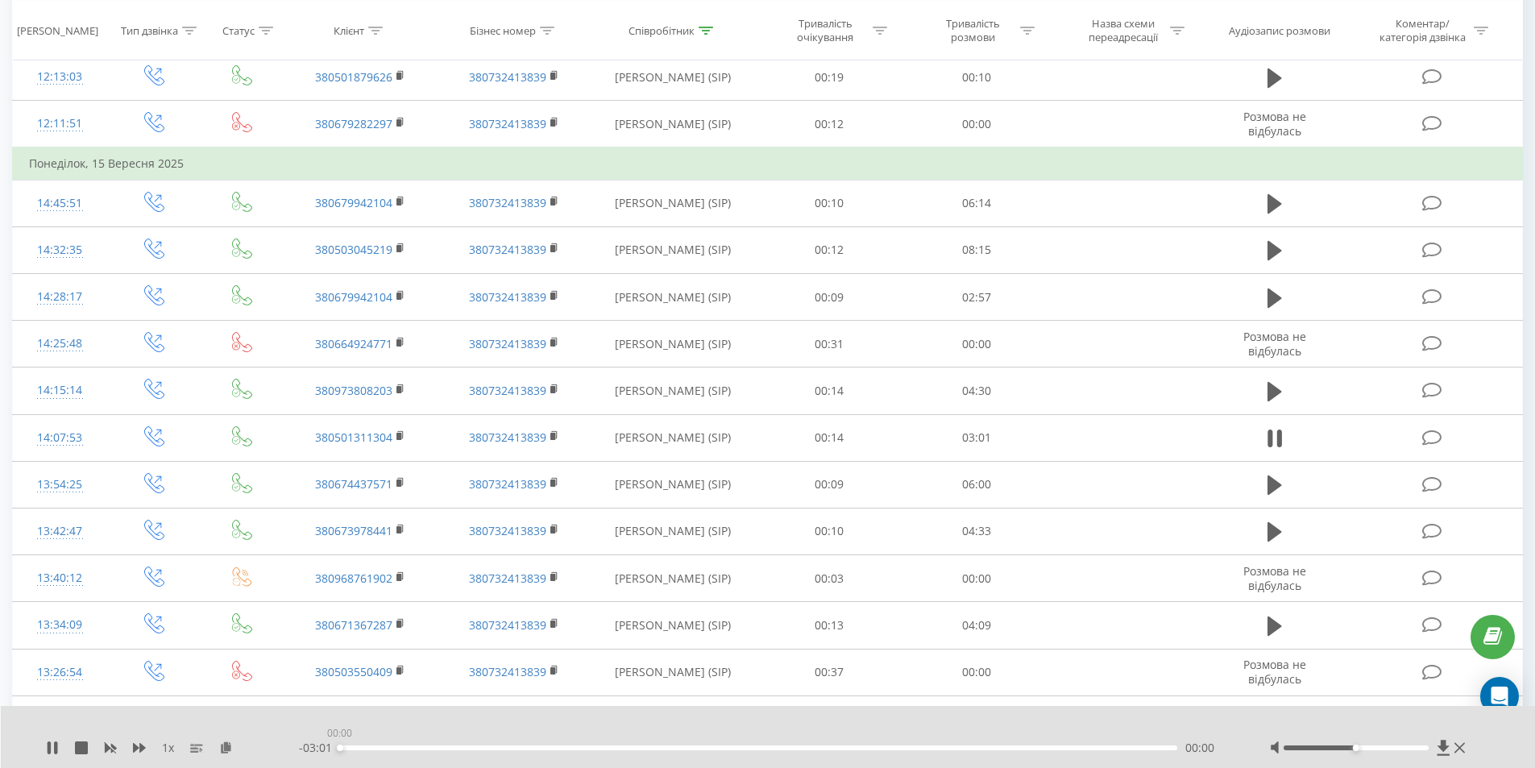
click at [340, 749] on div "00:00" at bounding box center [759, 747] width 838 height 5
click at [52, 753] on button at bounding box center [52, 747] width 13 height 13
click at [56, 746] on icon at bounding box center [52, 747] width 13 height 13
click at [139, 747] on icon at bounding box center [139, 747] width 13 height 13
click at [750, 746] on div "01:28" at bounding box center [759, 747] width 838 height 5
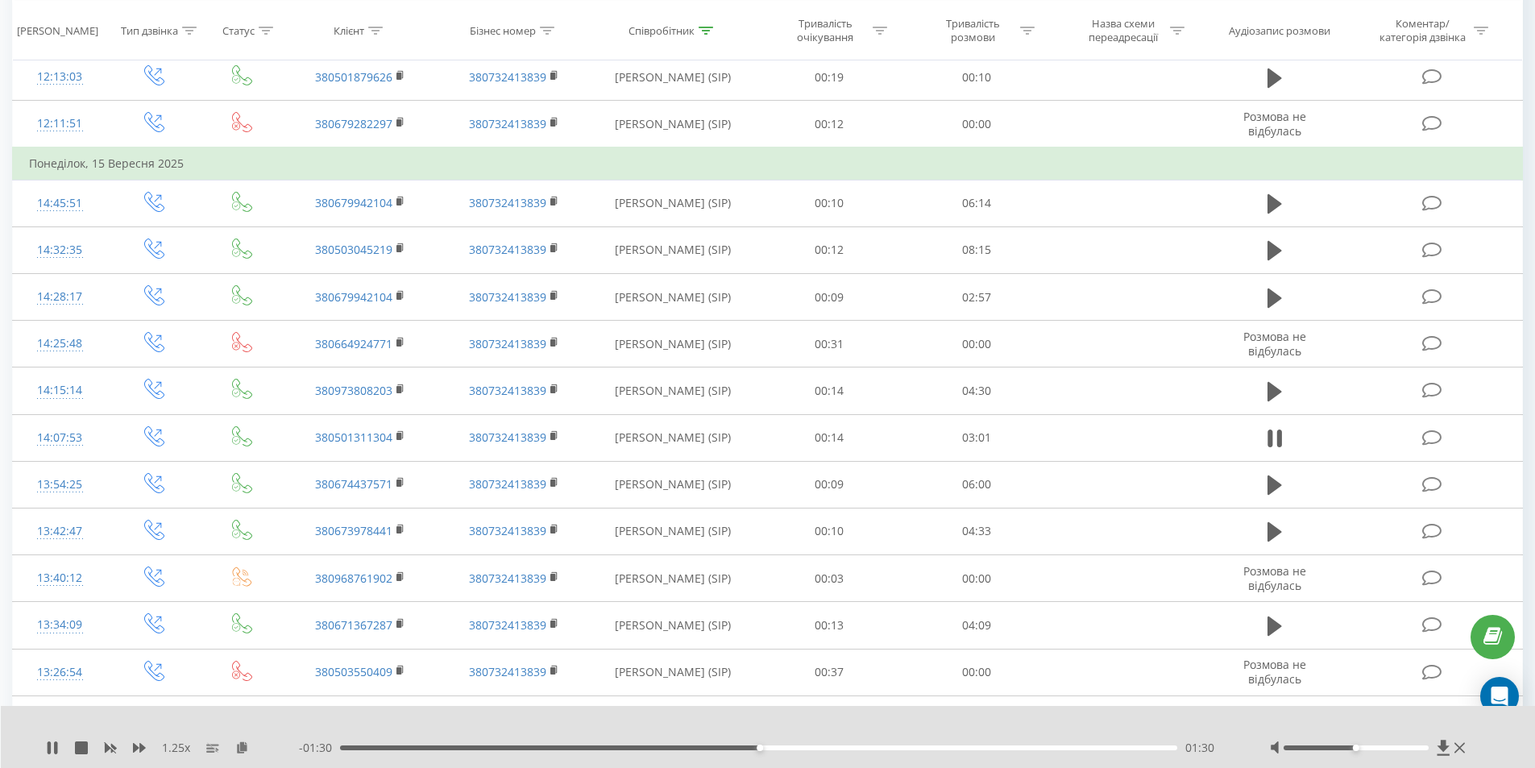
click at [674, 748] on div "01:30" at bounding box center [759, 747] width 838 height 5
click at [591, 750] on div "- 01:44 01:16 01:16" at bounding box center [764, 748] width 931 height 16
click at [587, 749] on div "01:17" at bounding box center [759, 747] width 838 height 5
click at [551, 748] on div "00:45" at bounding box center [759, 747] width 838 height 5
click at [49, 749] on icon at bounding box center [49, 747] width 3 height 13
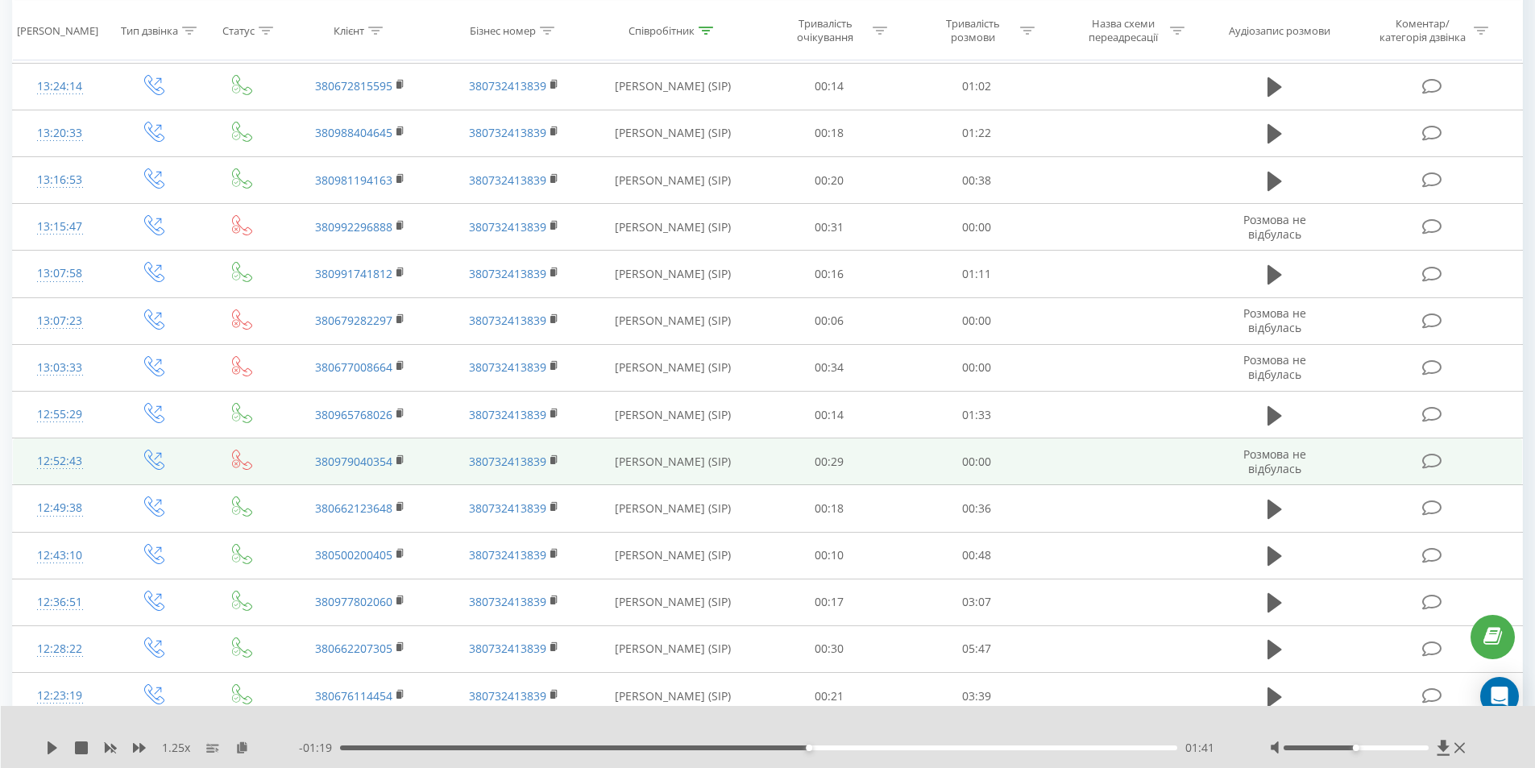
scroll to position [2901, 0]
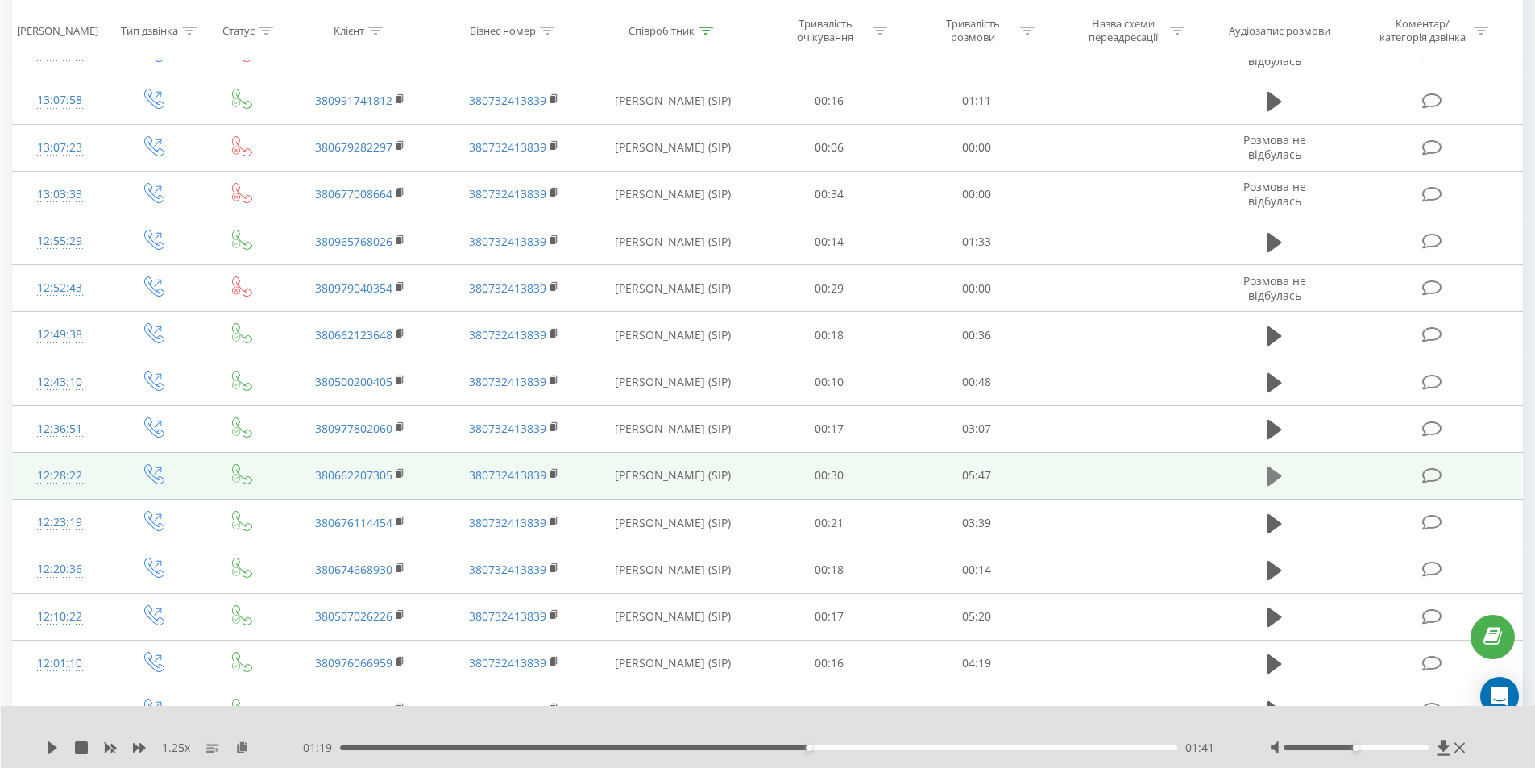
click at [1279, 476] on icon at bounding box center [1274, 476] width 15 height 19
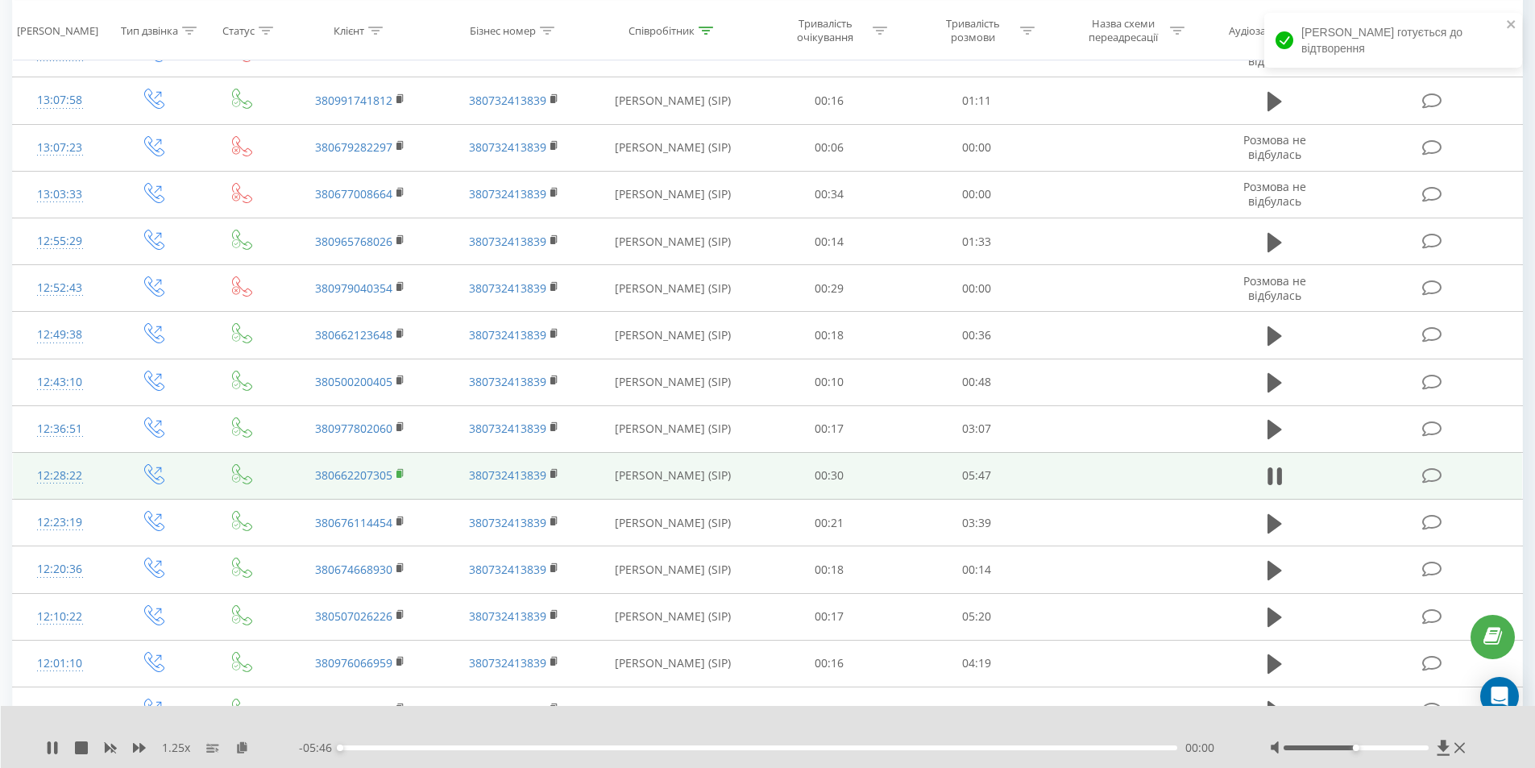
click at [399, 471] on icon at bounding box center [400, 473] width 9 height 11
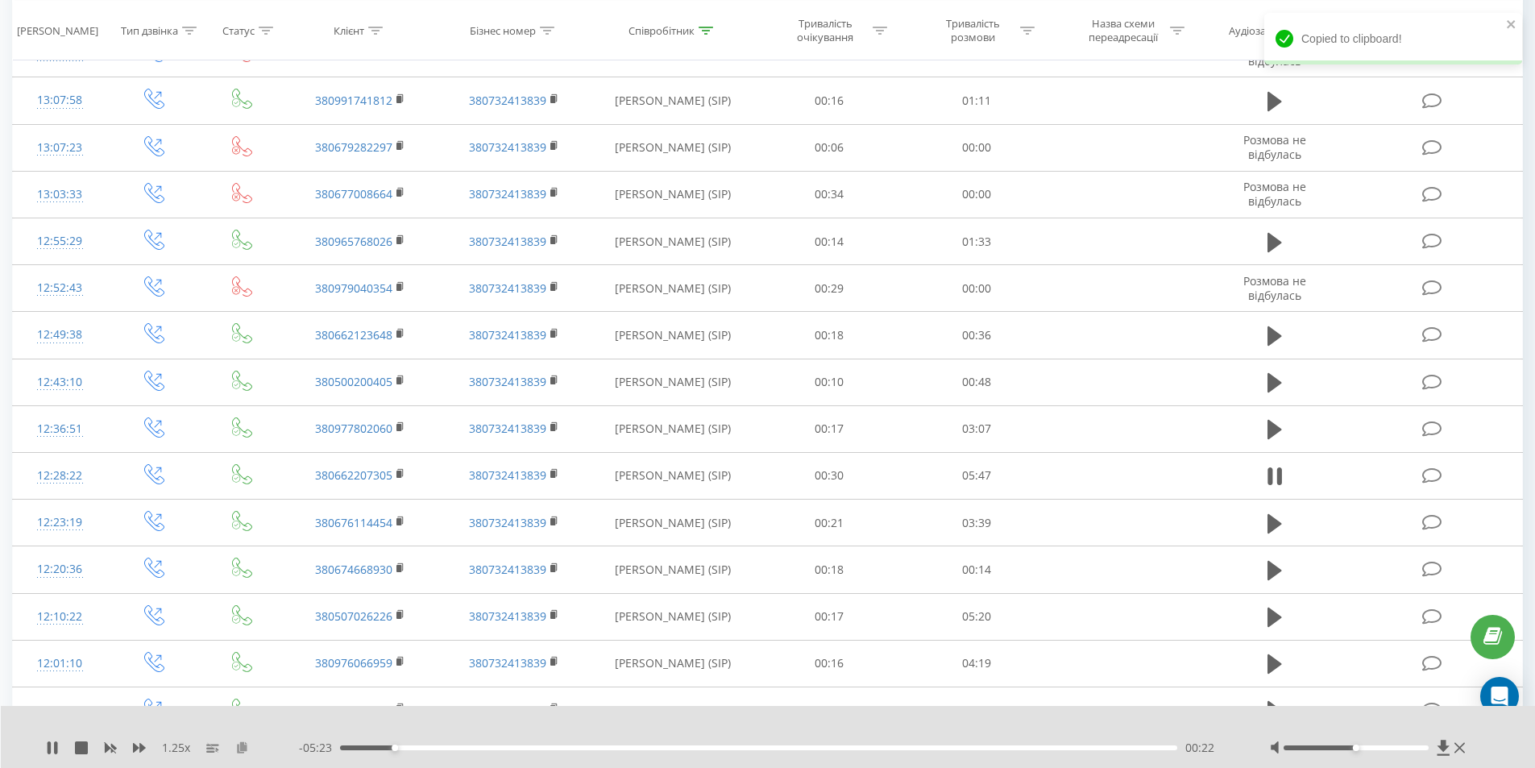
click at [240, 748] on icon at bounding box center [242, 746] width 14 height 11
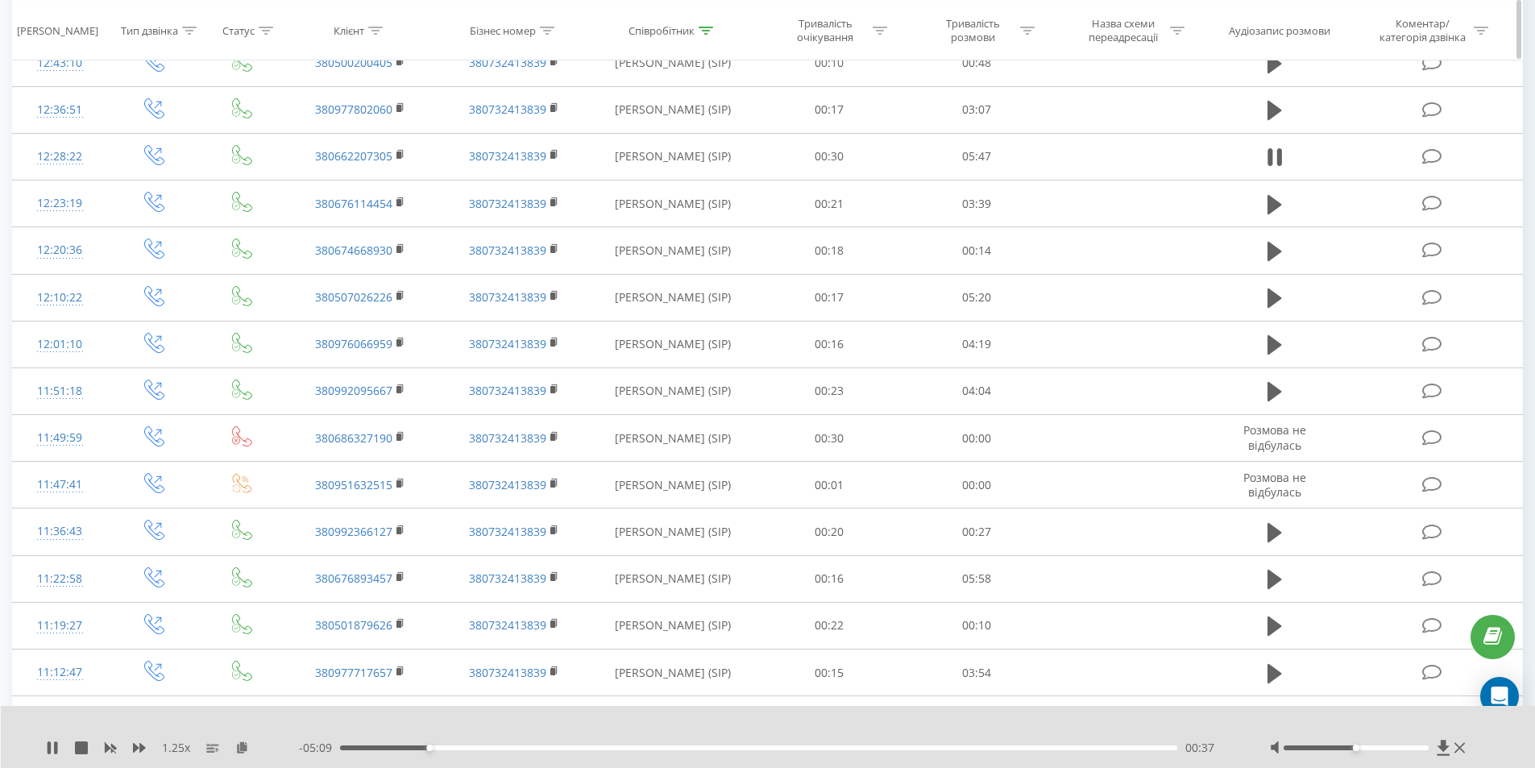
scroll to position [3223, 0]
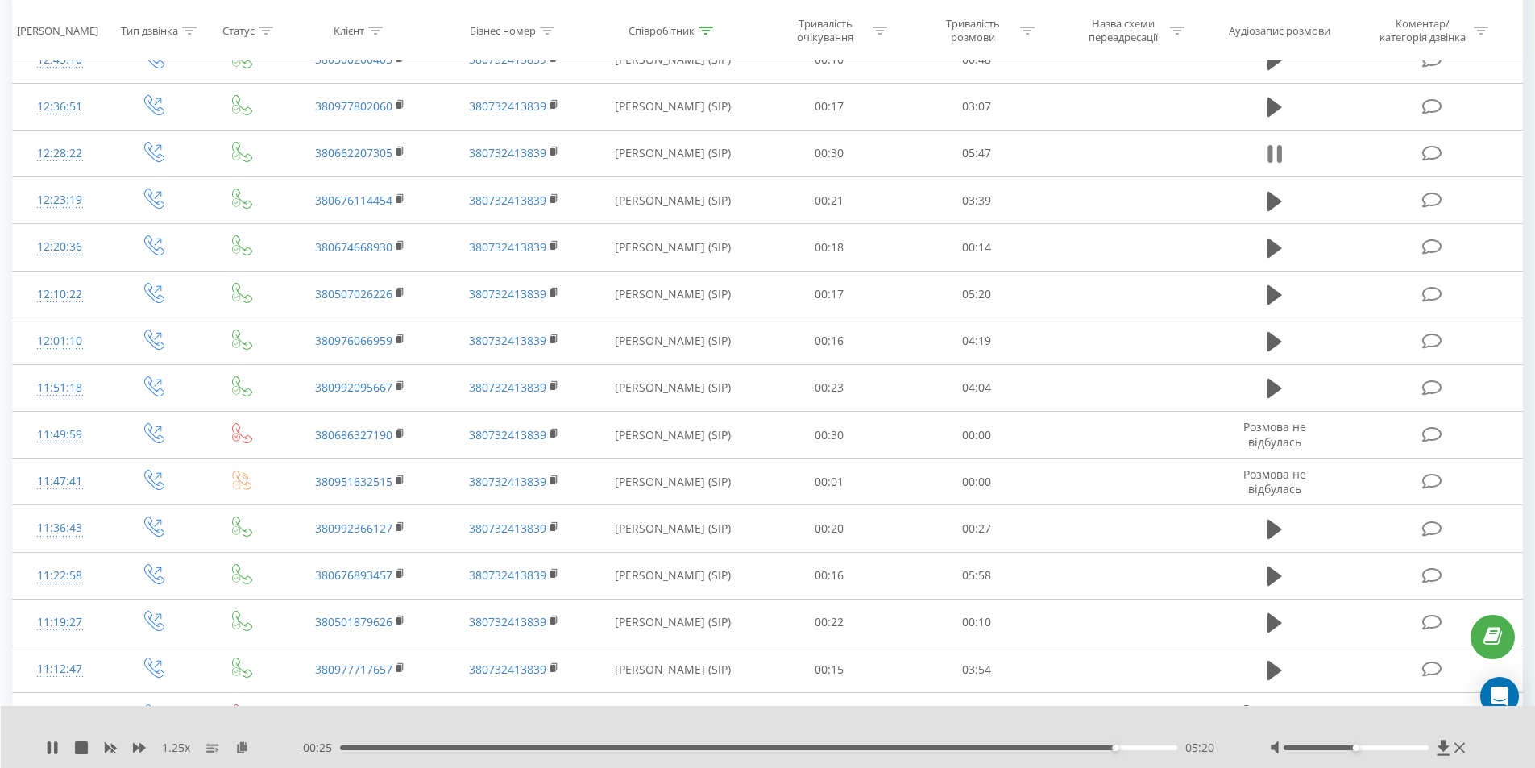
click at [1280, 152] on icon at bounding box center [1278, 154] width 5 height 18
click at [55, 741] on icon at bounding box center [52, 747] width 13 height 13
click at [770, 749] on div "02:58" at bounding box center [759, 747] width 838 height 5
click at [45, 746] on div "1.25 x - 02:43 03:02 03:02" at bounding box center [768, 737] width 1535 height 62
click at [49, 749] on icon at bounding box center [49, 747] width 3 height 13
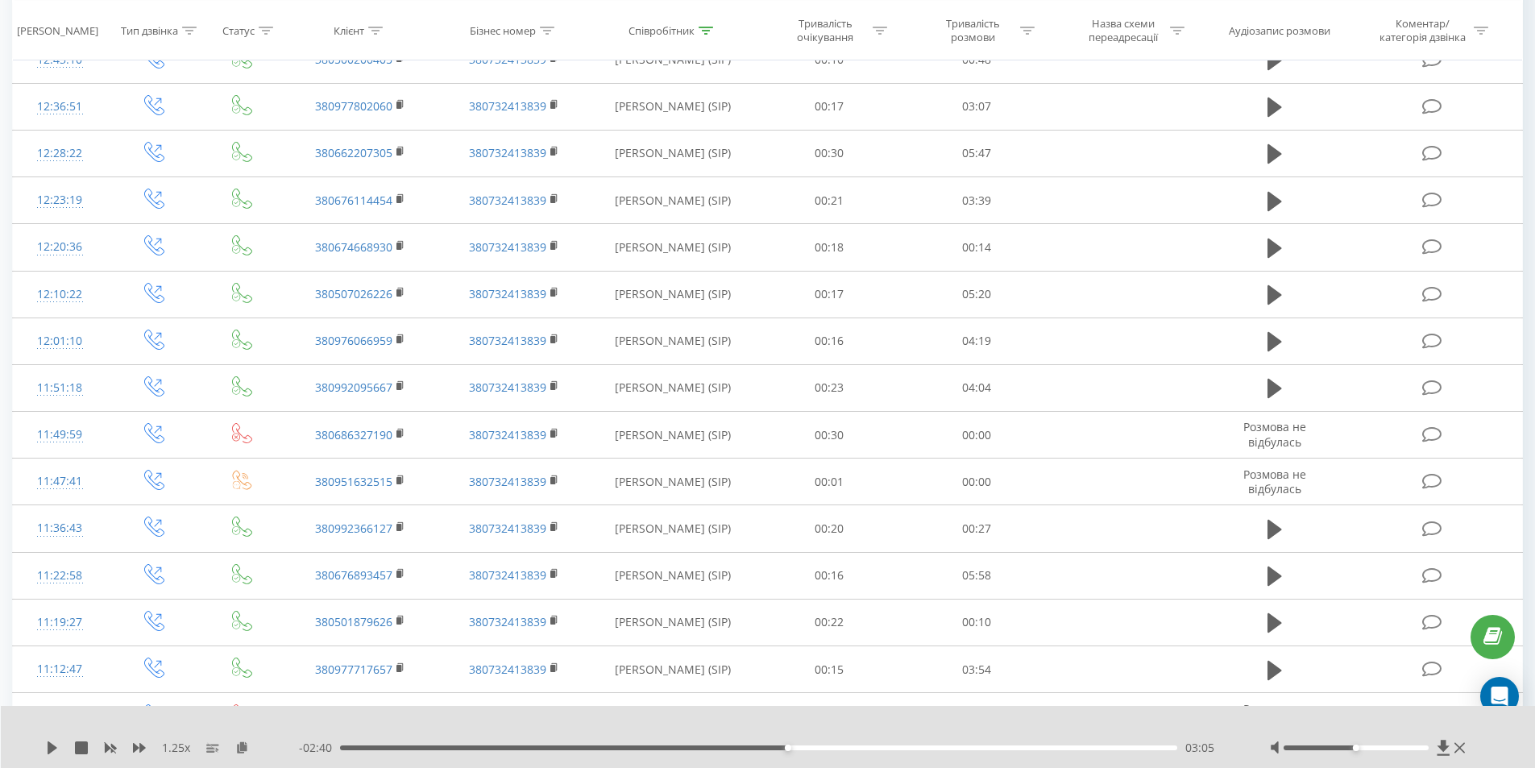
click at [49, 749] on icon at bounding box center [53, 747] width 10 height 13
drag, startPoint x: 53, startPoint y: 751, endPoint x: 73, endPoint y: 728, distance: 30.8
click at [53, 749] on icon at bounding box center [52, 747] width 13 height 13
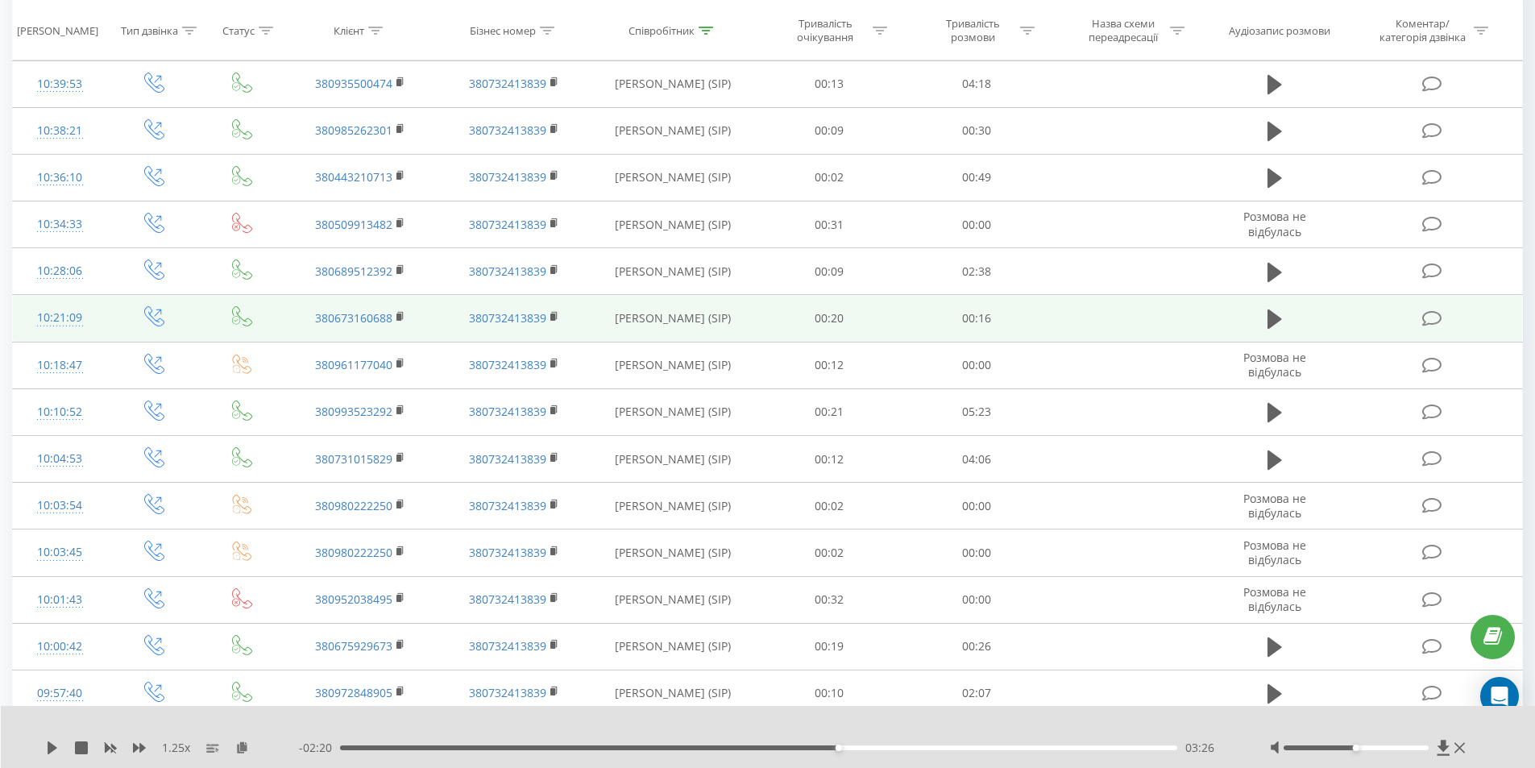
scroll to position [483, 0]
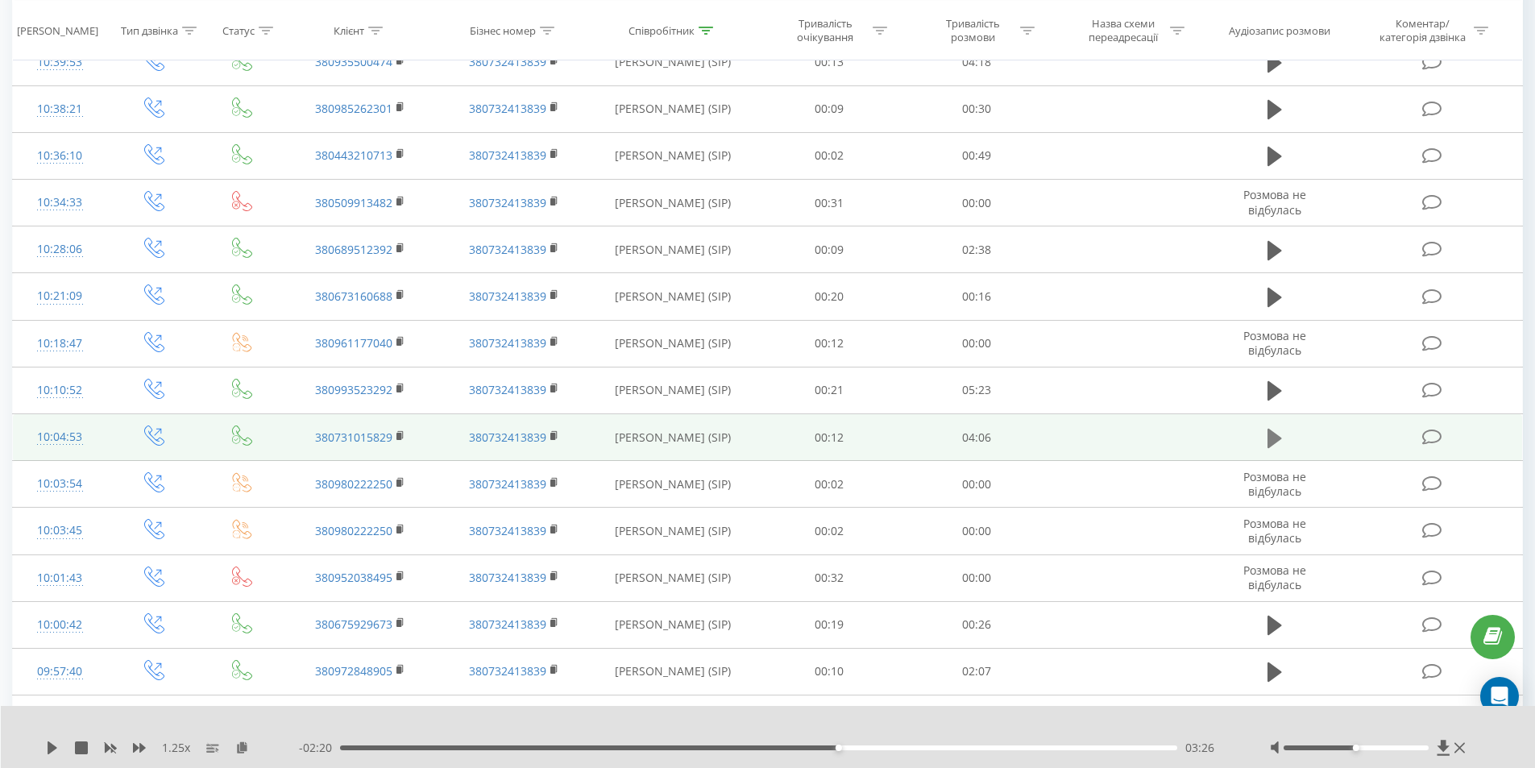
click at [1276, 434] on icon at bounding box center [1274, 437] width 15 height 19
click at [400, 436] on rect at bounding box center [398, 435] width 5 height 7
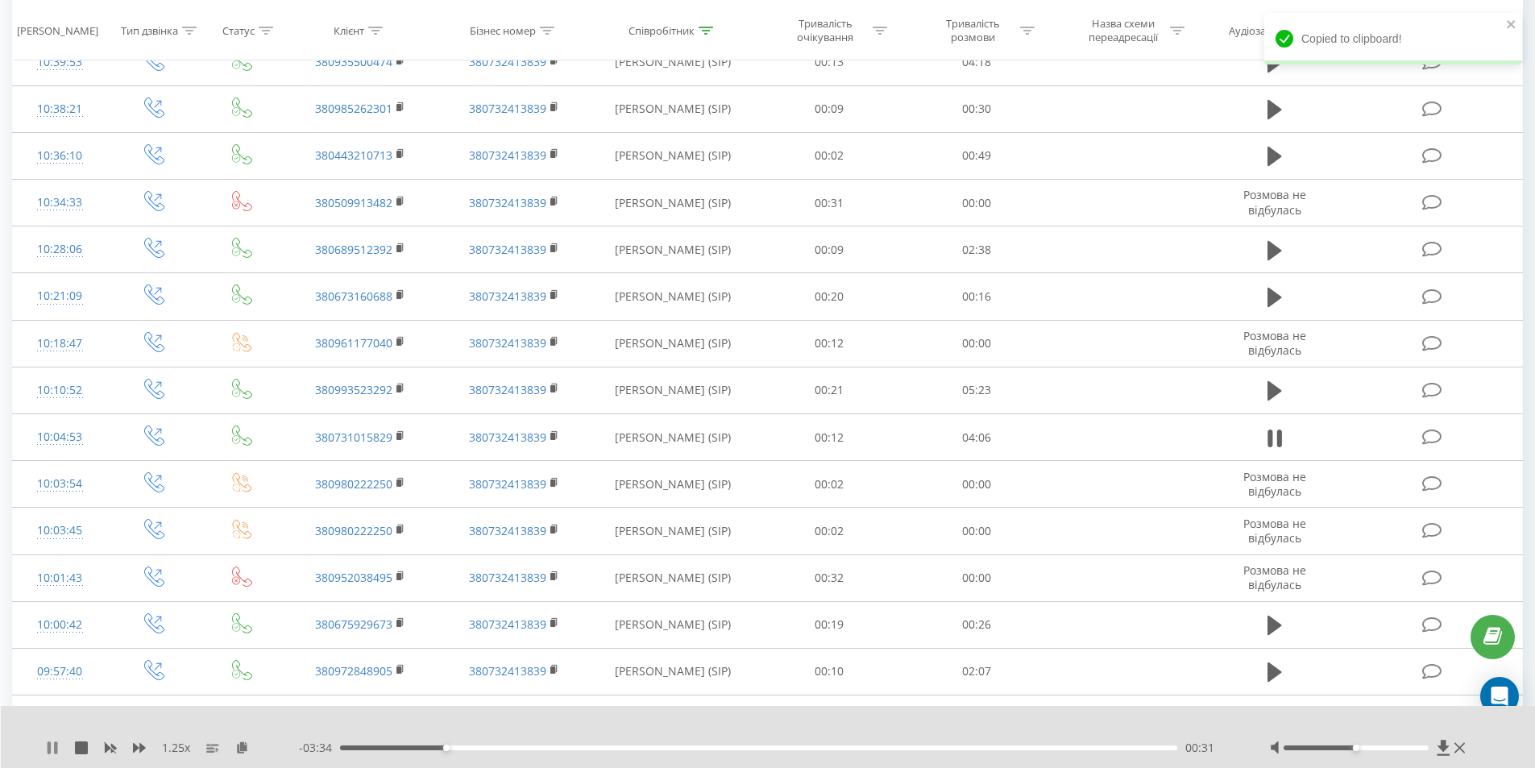
click at [55, 747] on icon at bounding box center [55, 747] width 3 height 13
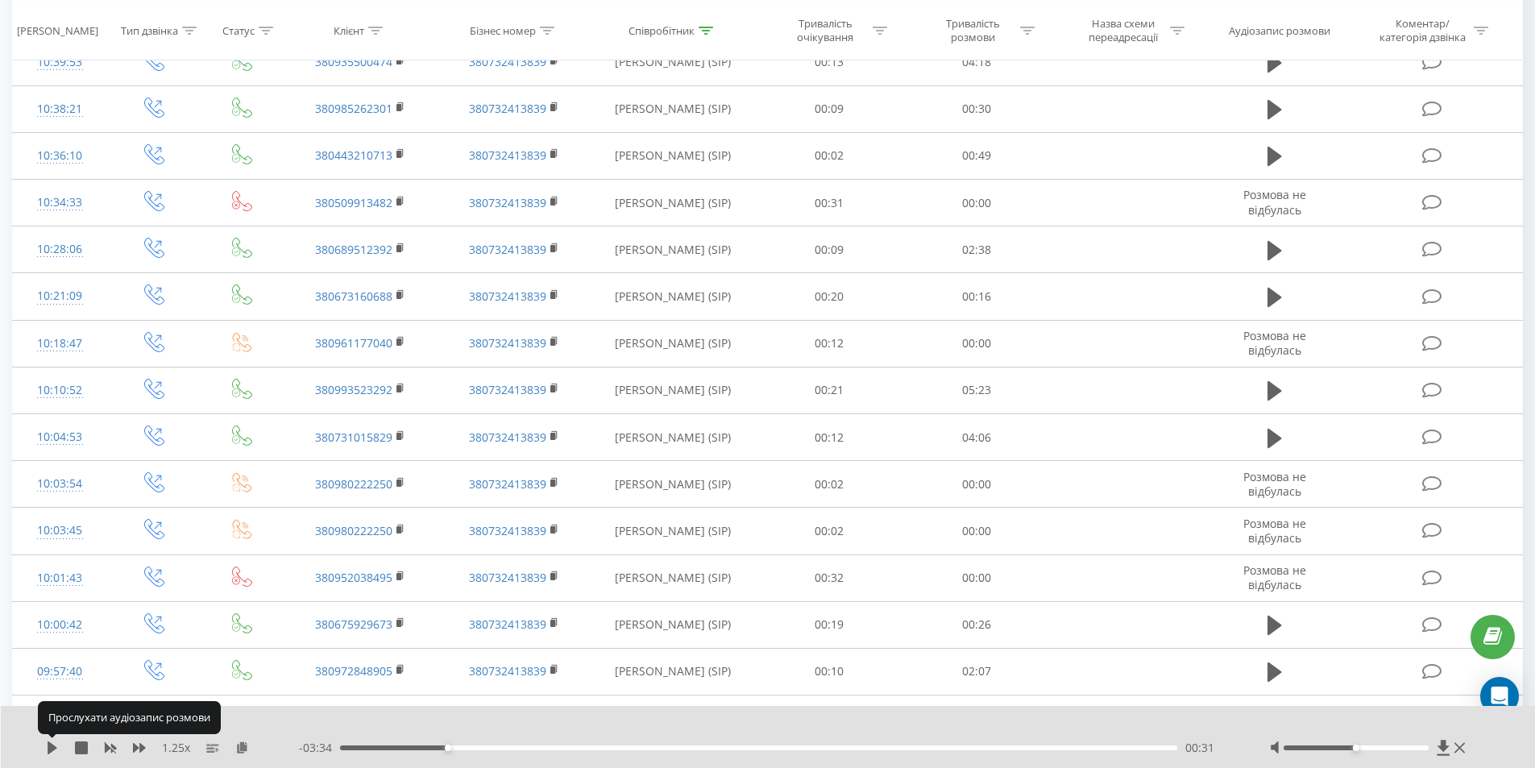
click at [55, 747] on icon at bounding box center [53, 747] width 10 height 13
click at [346, 746] on div "00:46" at bounding box center [759, 747] width 838 height 5
click at [342, 746] on div "00:02" at bounding box center [759, 747] width 838 height 5
click at [240, 748] on icon at bounding box center [242, 746] width 14 height 11
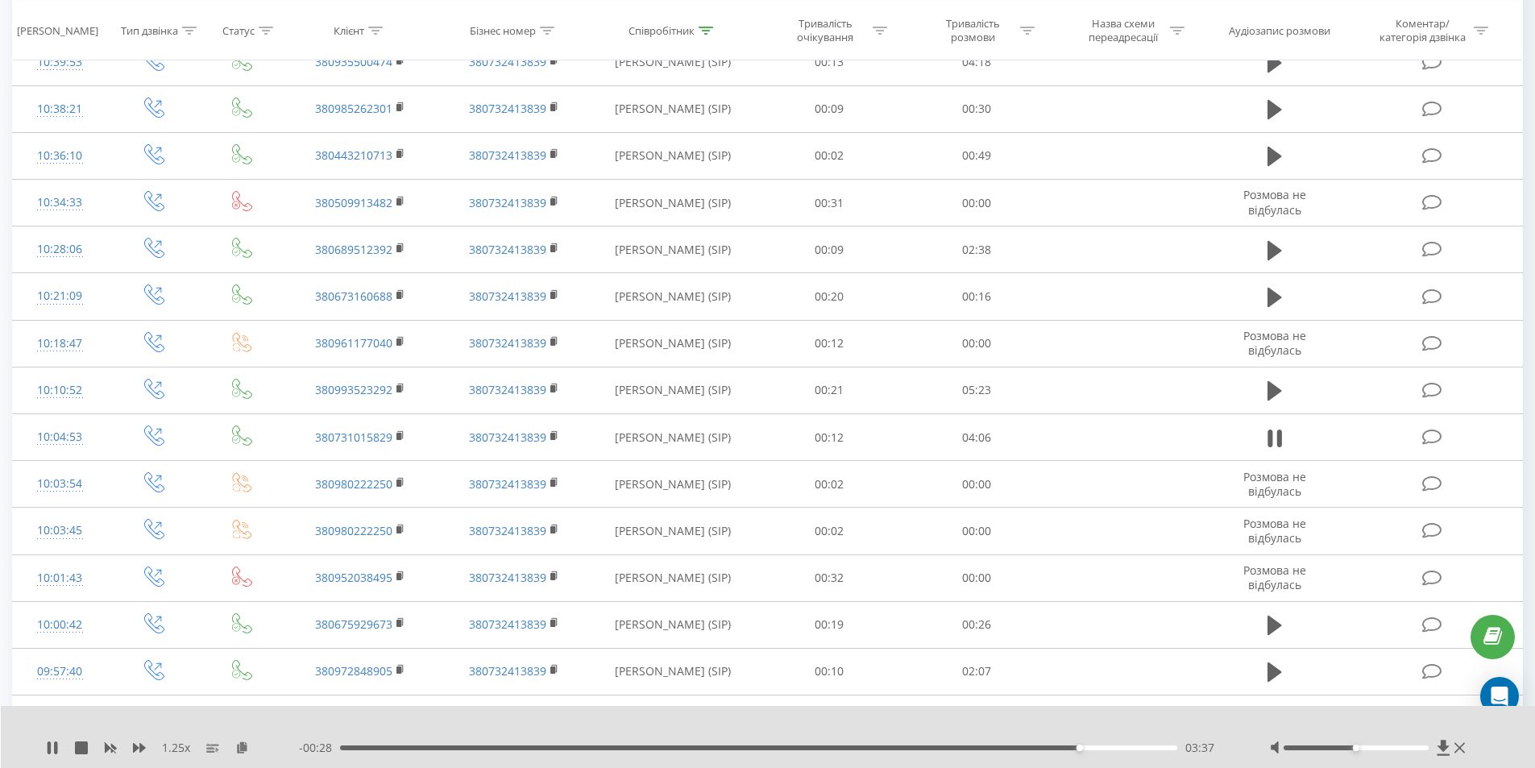
click at [1421, 749] on div at bounding box center [1356, 747] width 145 height 5
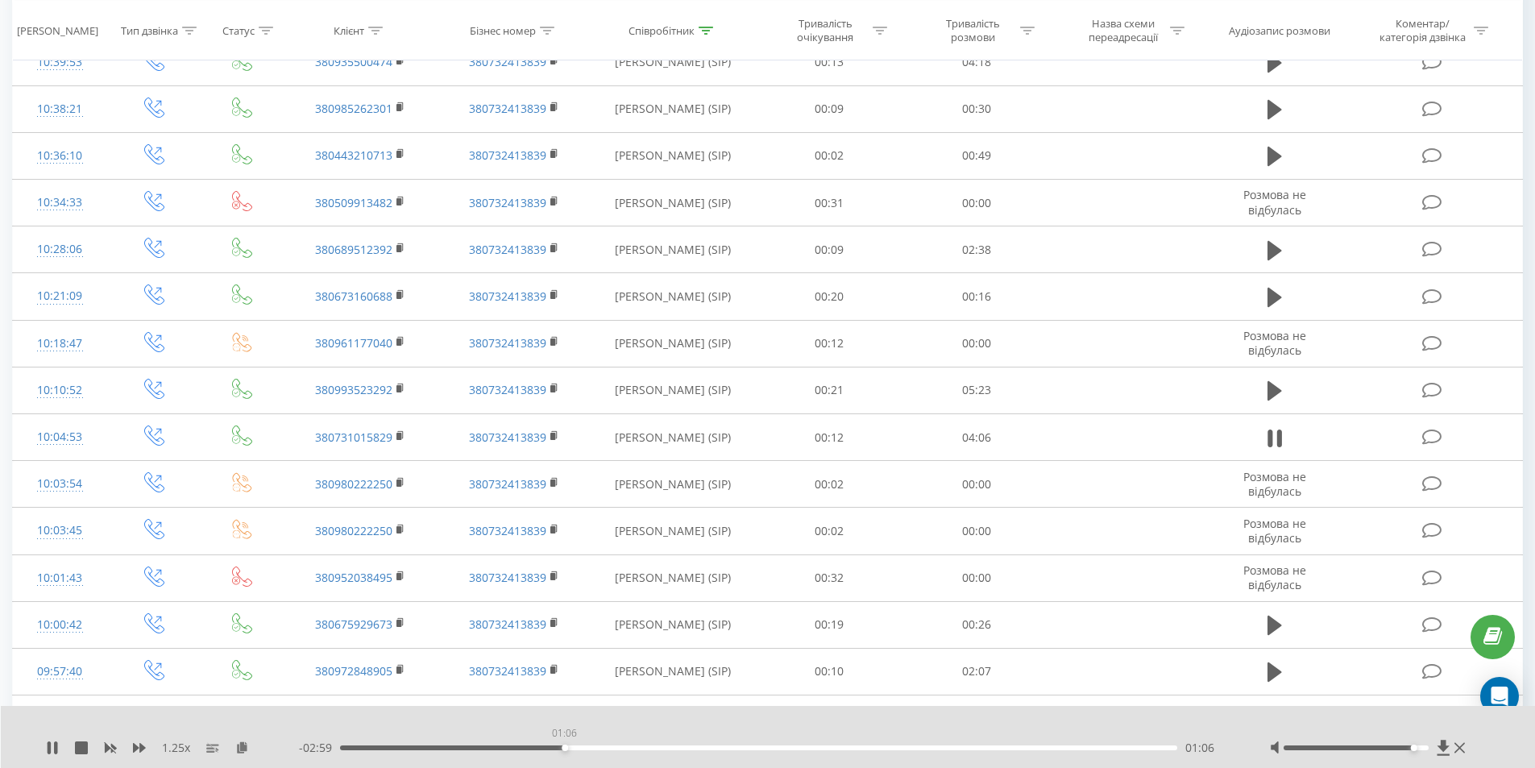
click at [564, 749] on div "01:06" at bounding box center [759, 747] width 838 height 5
click at [51, 749] on icon at bounding box center [49, 747] width 3 height 13
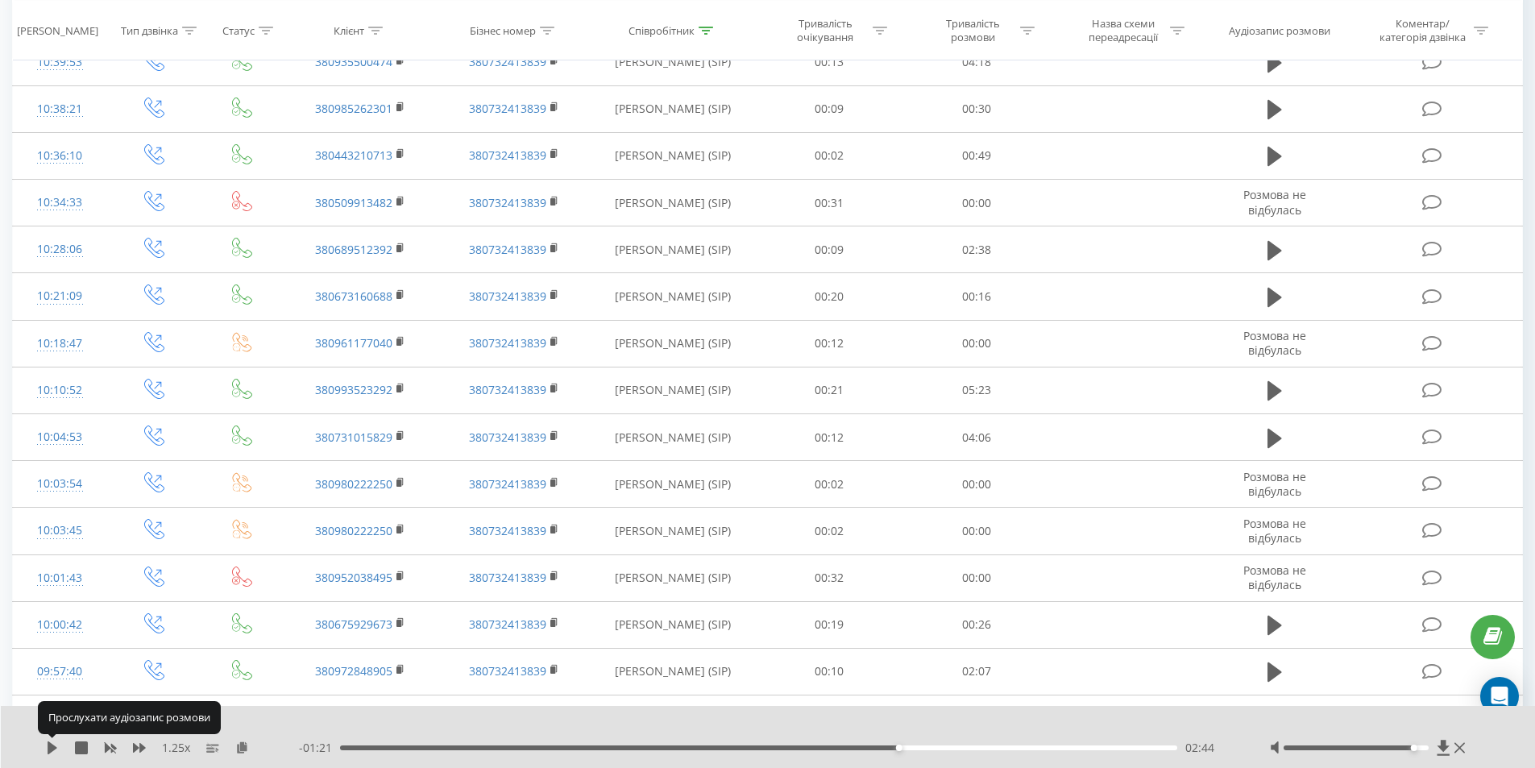
click at [51, 749] on icon at bounding box center [53, 747] width 10 height 13
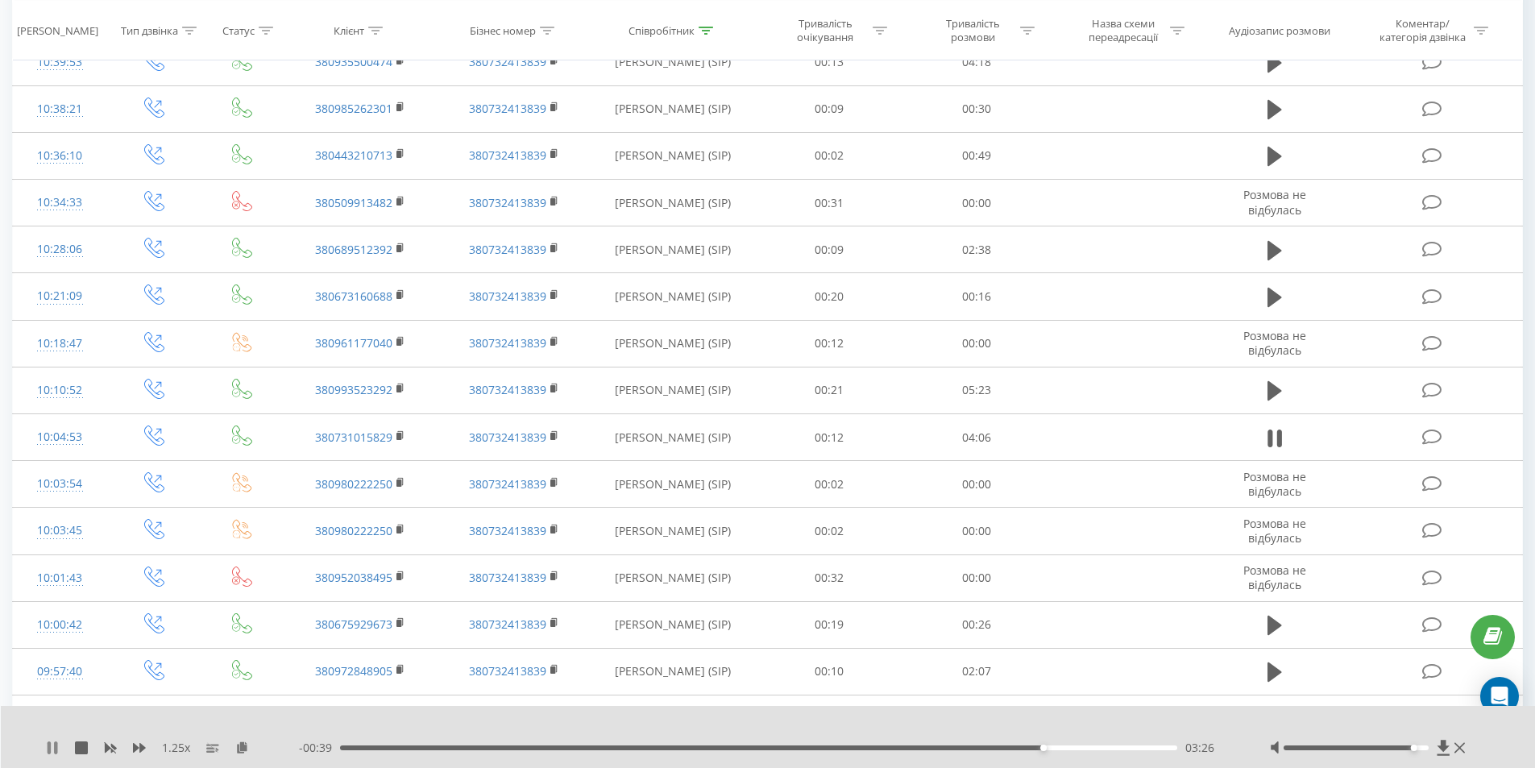
click at [52, 753] on icon at bounding box center [52, 747] width 13 height 13
click at [48, 748] on icon at bounding box center [53, 747] width 10 height 13
click at [49, 745] on icon at bounding box center [49, 747] width 3 height 13
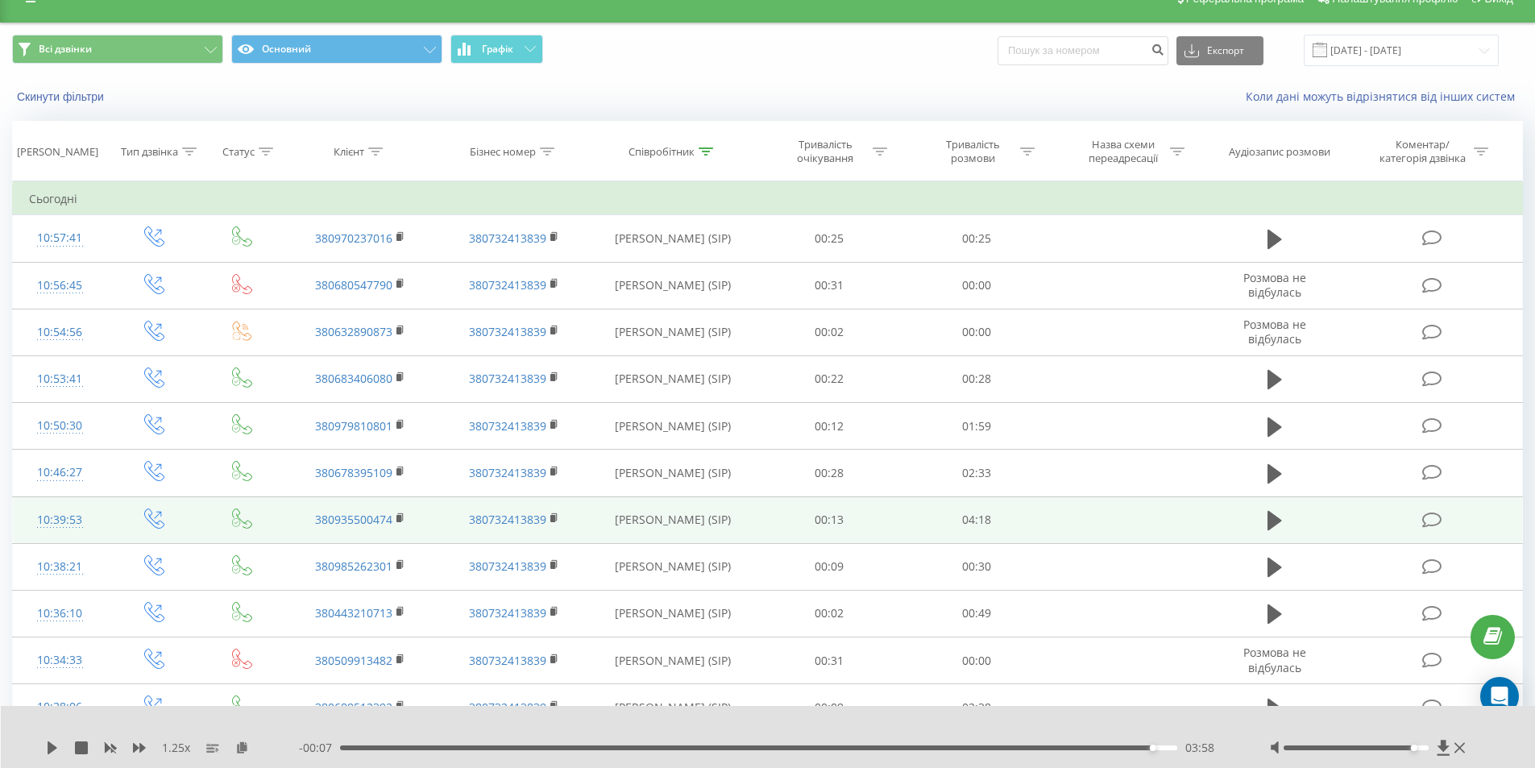
scroll to position [0, 0]
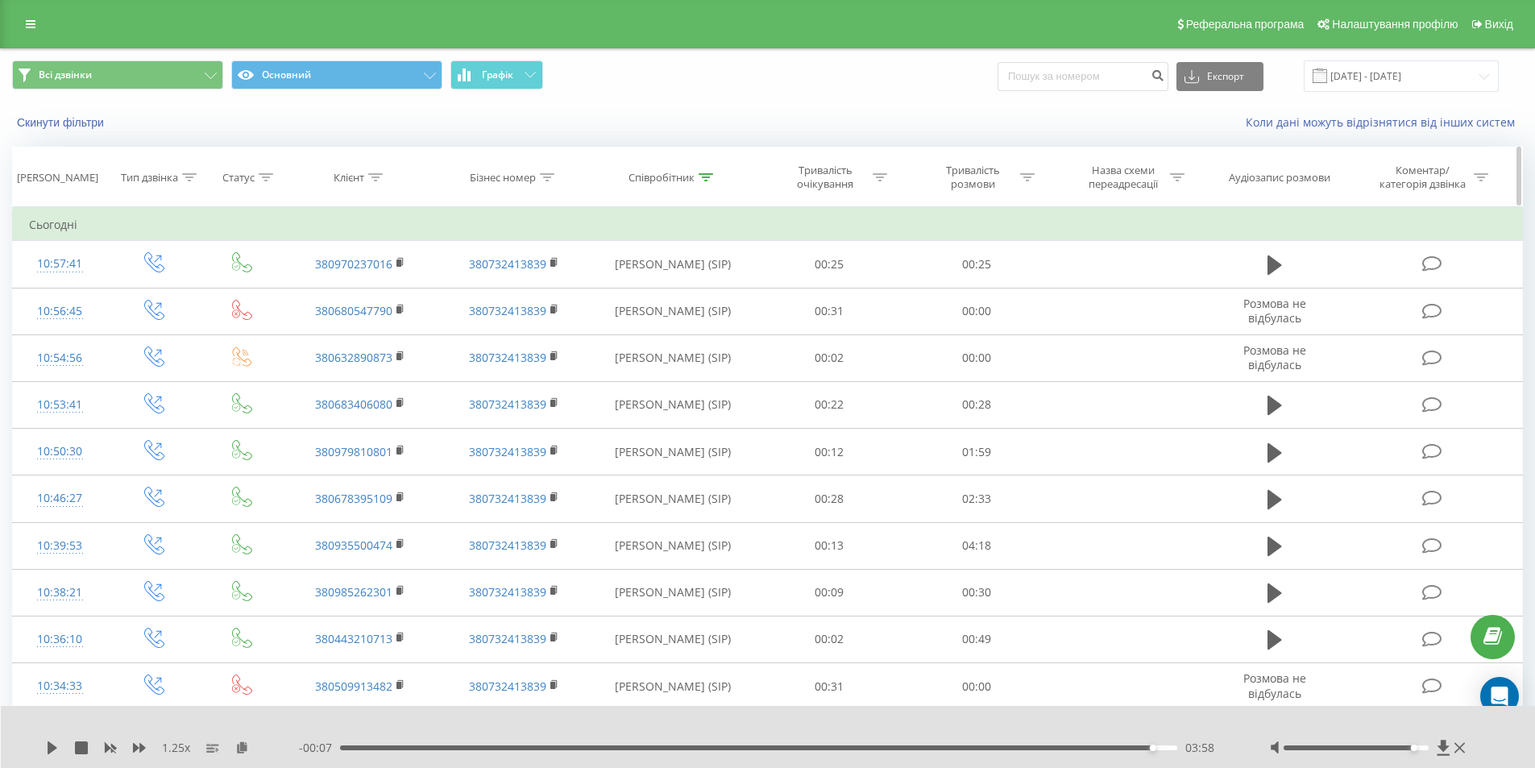
click at [703, 175] on icon at bounding box center [706, 177] width 15 height 8
click at [643, 294] on input "геля" at bounding box center [673, 293] width 142 height 28
type input "маханькова"
click at [690, 320] on span "OK" at bounding box center [707, 324] width 45 height 25
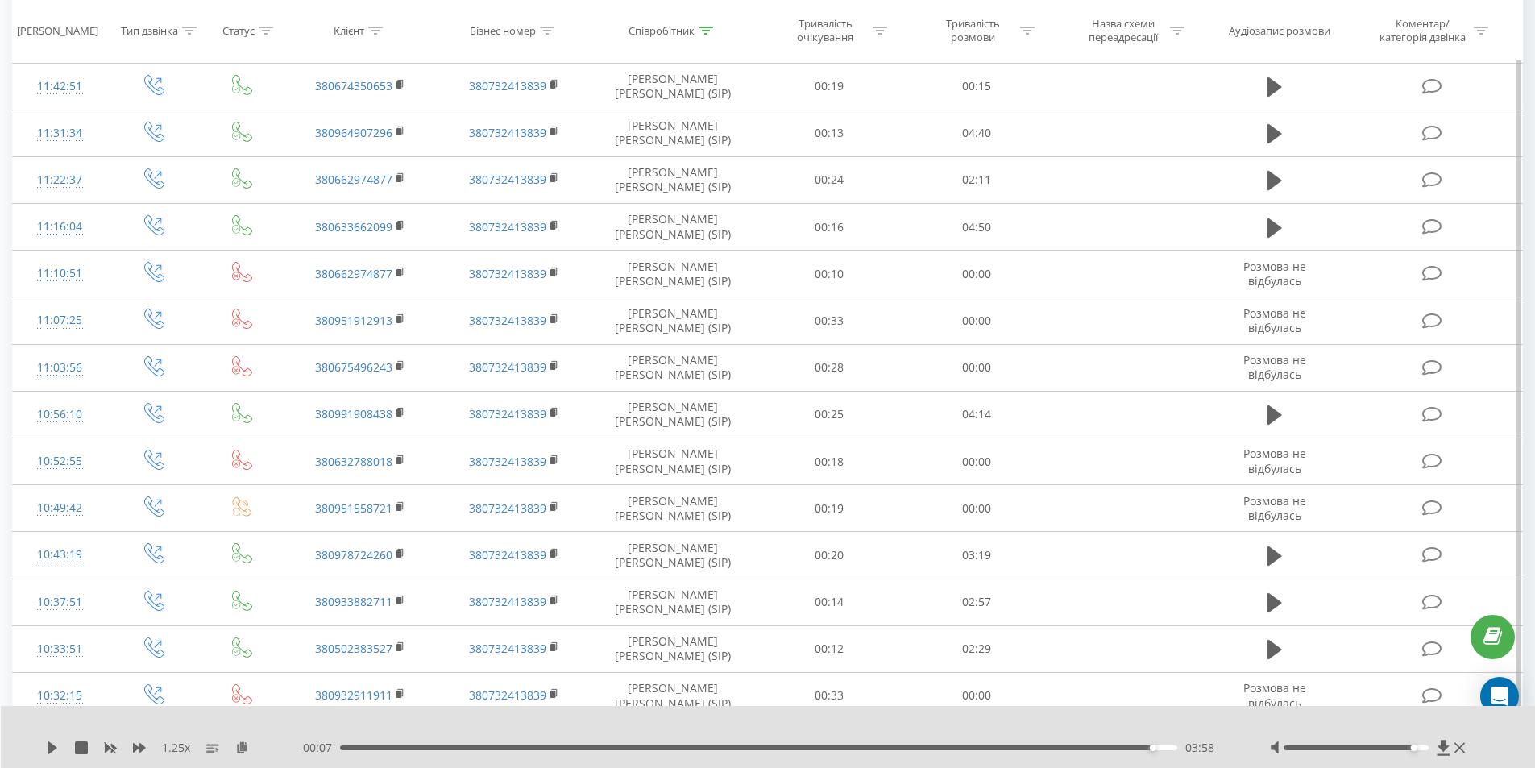
scroll to position [1804, 0]
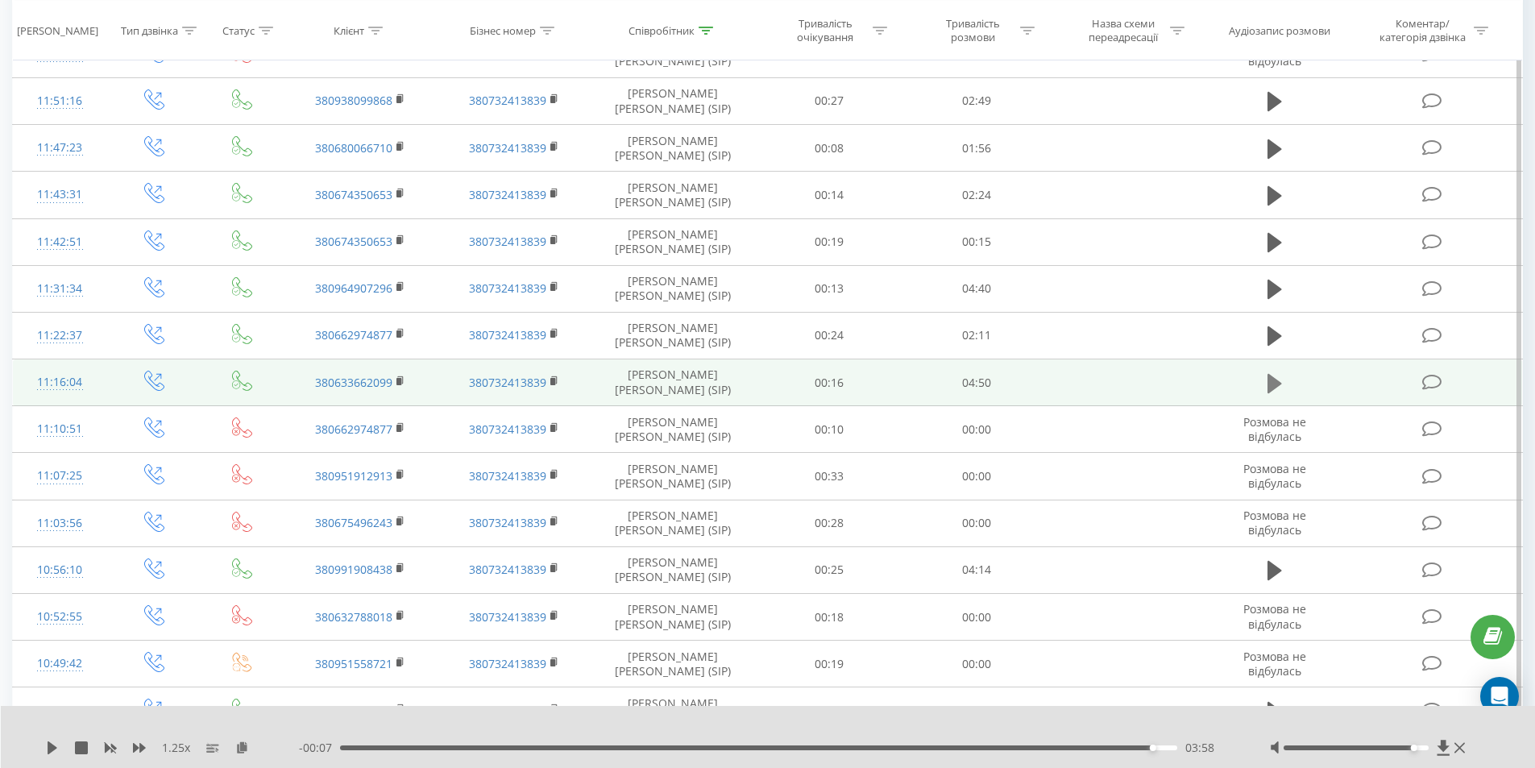
click at [1271, 386] on icon at bounding box center [1274, 382] width 15 height 19
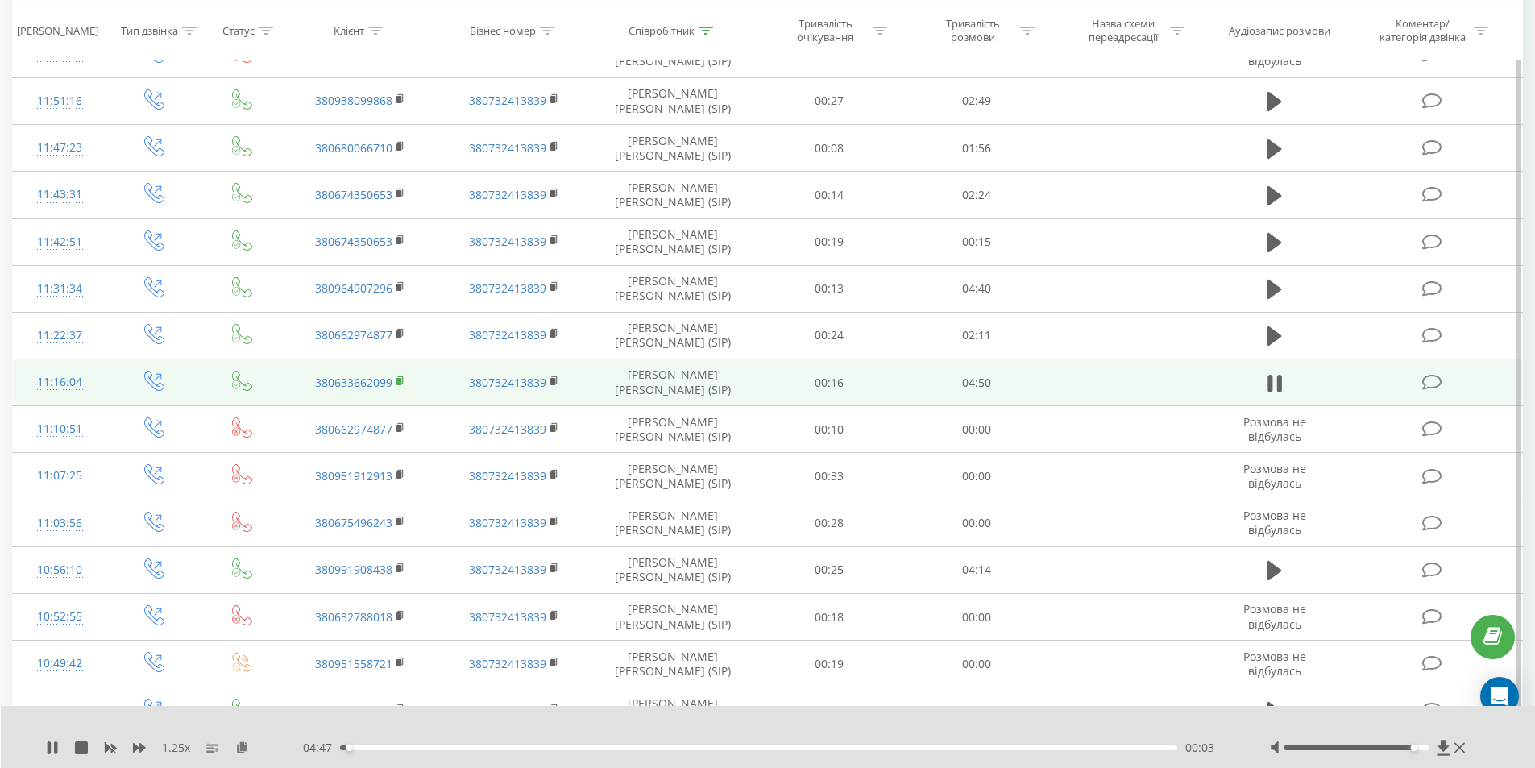
click at [397, 380] on rect at bounding box center [398, 381] width 5 height 7
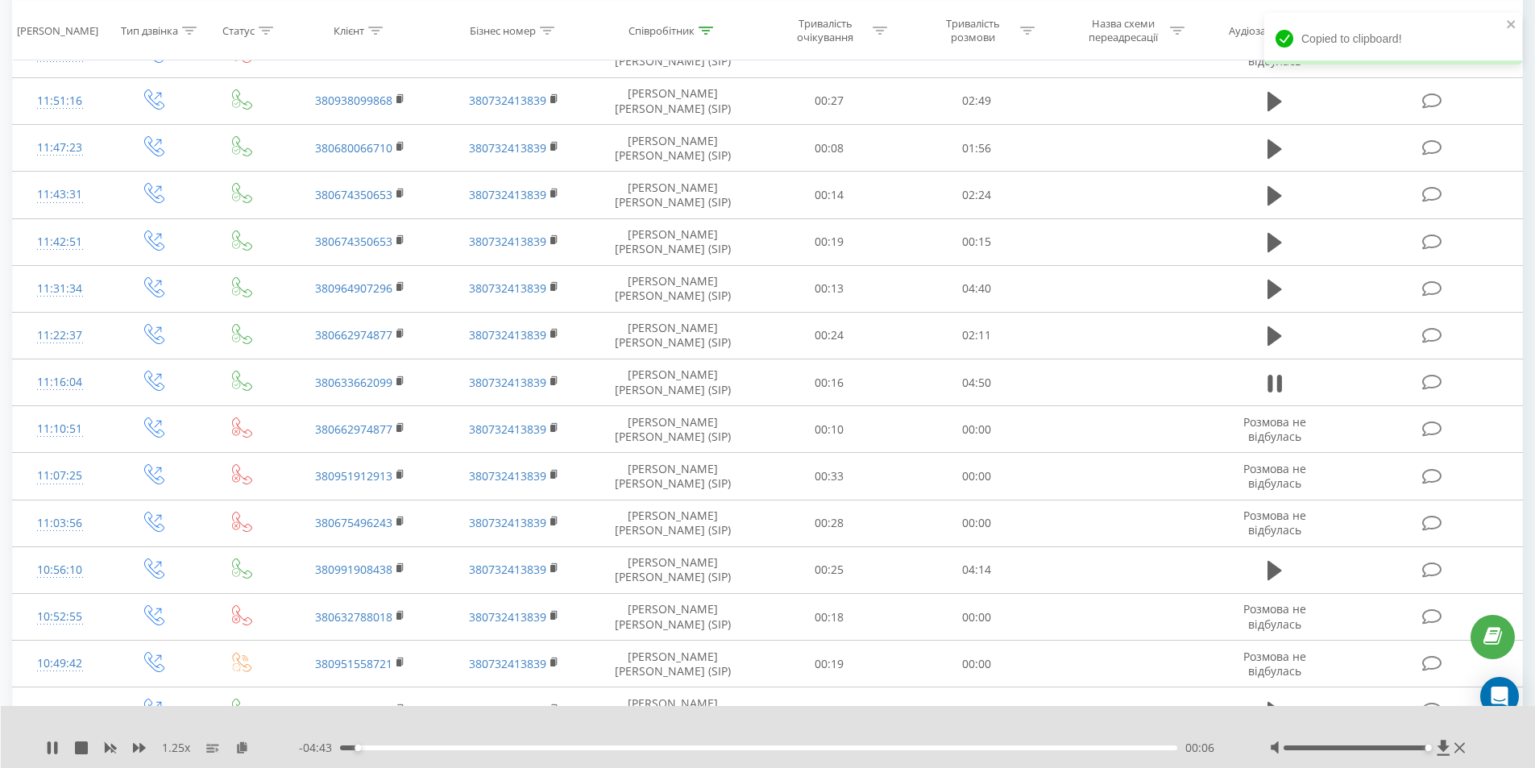
click at [1425, 749] on div at bounding box center [1356, 747] width 145 height 5
click at [239, 748] on icon at bounding box center [242, 746] width 14 height 11
click at [371, 746] on div "00:37" at bounding box center [759, 747] width 838 height 5
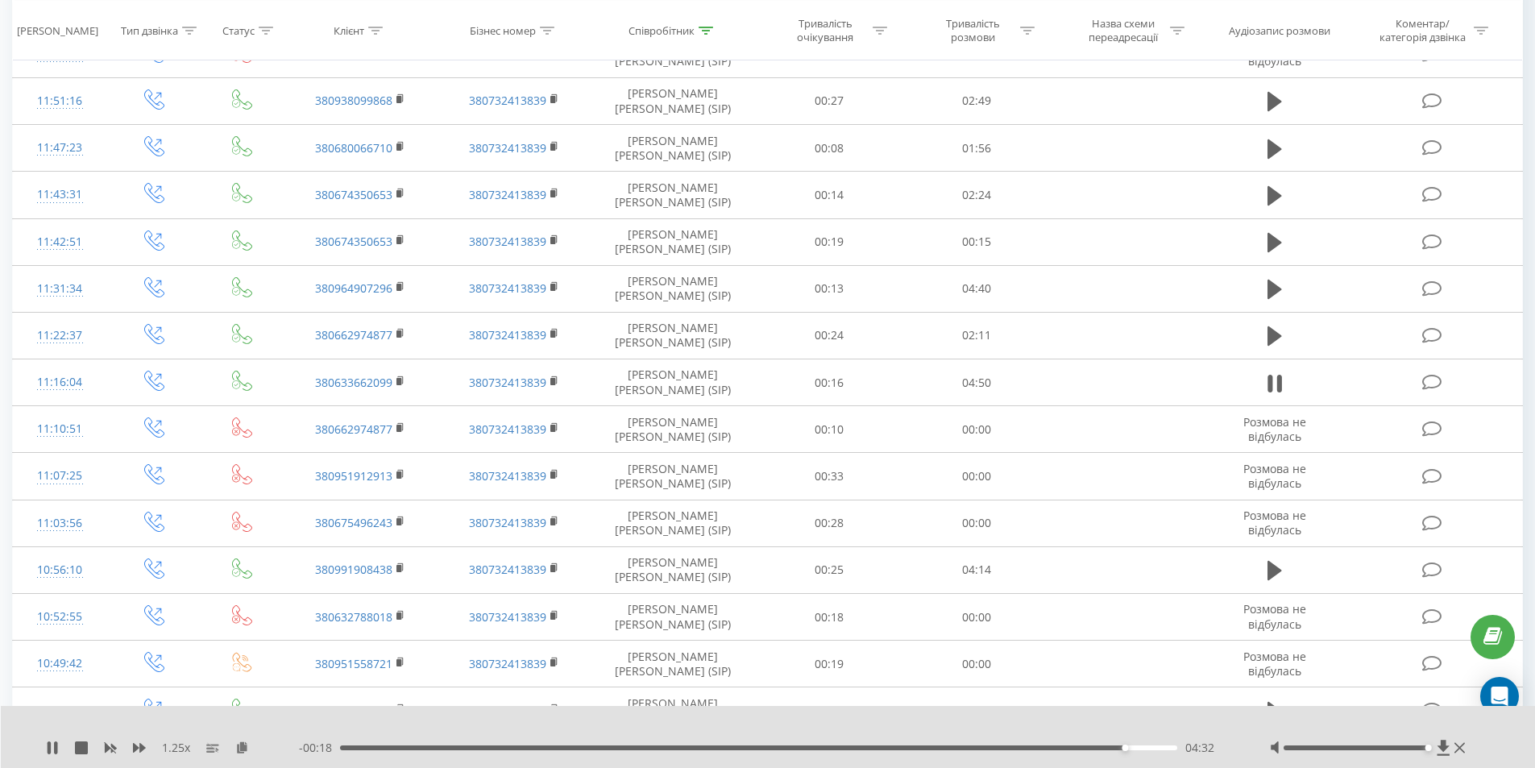
click at [49, 756] on div "1.25 x - 00:18 04:32 04:32" at bounding box center [768, 737] width 1535 height 62
click at [55, 750] on icon at bounding box center [55, 747] width 3 height 13
